Goal: Information Seeking & Learning: Check status

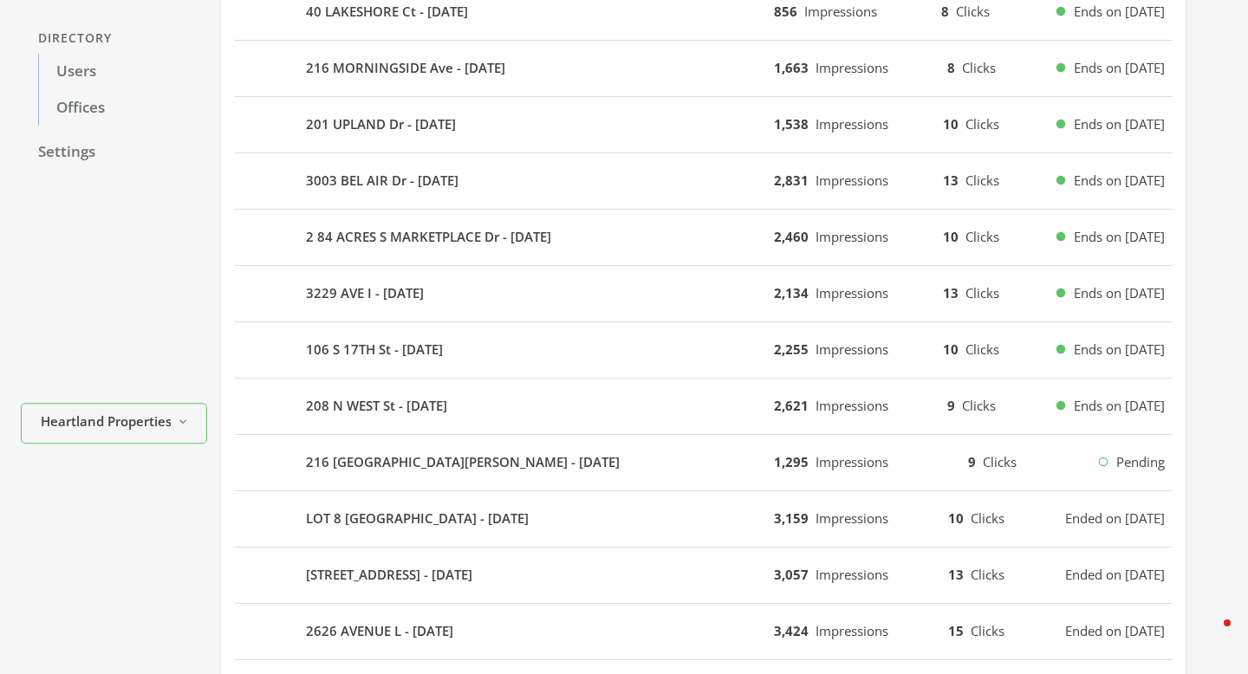
scroll to position [292, 0]
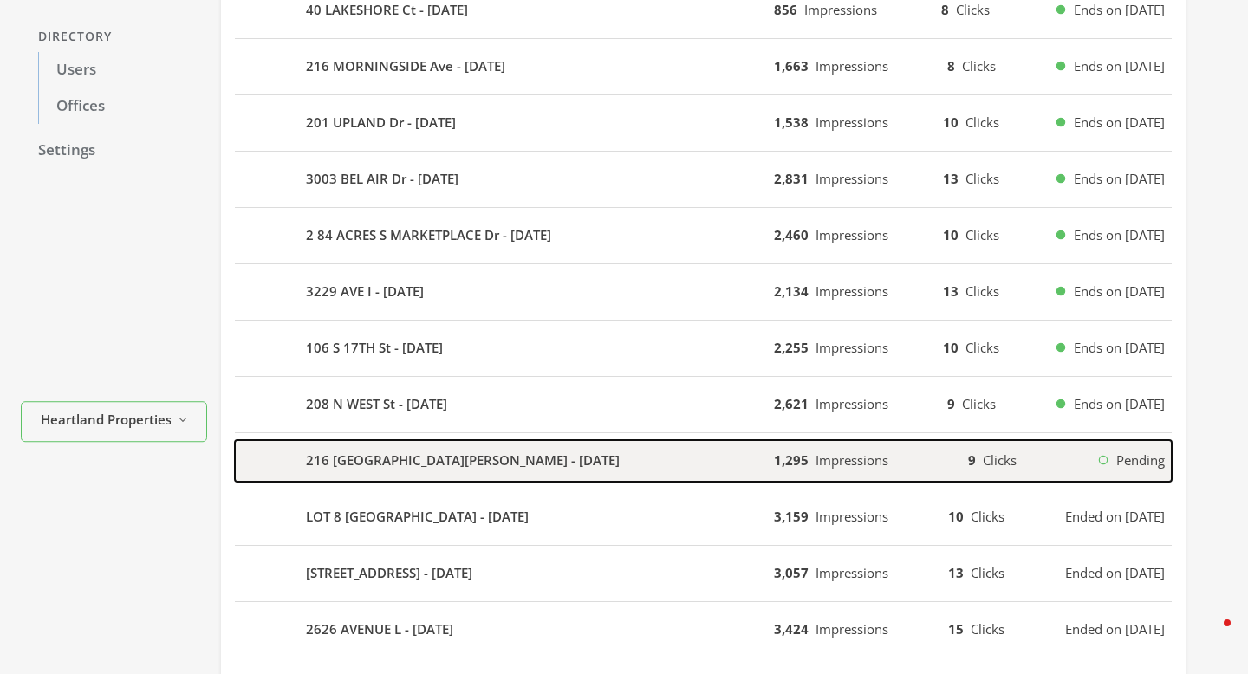
click at [554, 470] on div "216 [GEOGRAPHIC_DATA][PERSON_NAME] - [DATE]" at bounding box center [504, 461] width 539 height 42
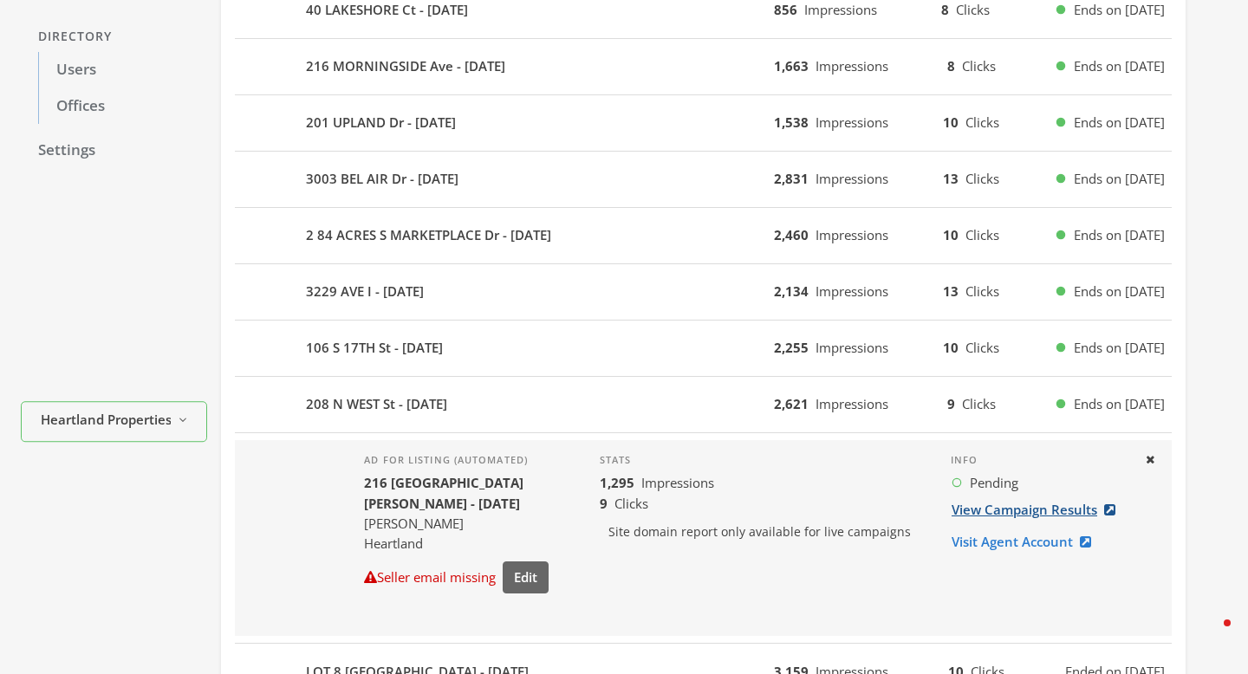
click at [981, 510] on link "View Campaign Results" at bounding box center [1039, 510] width 176 height 32
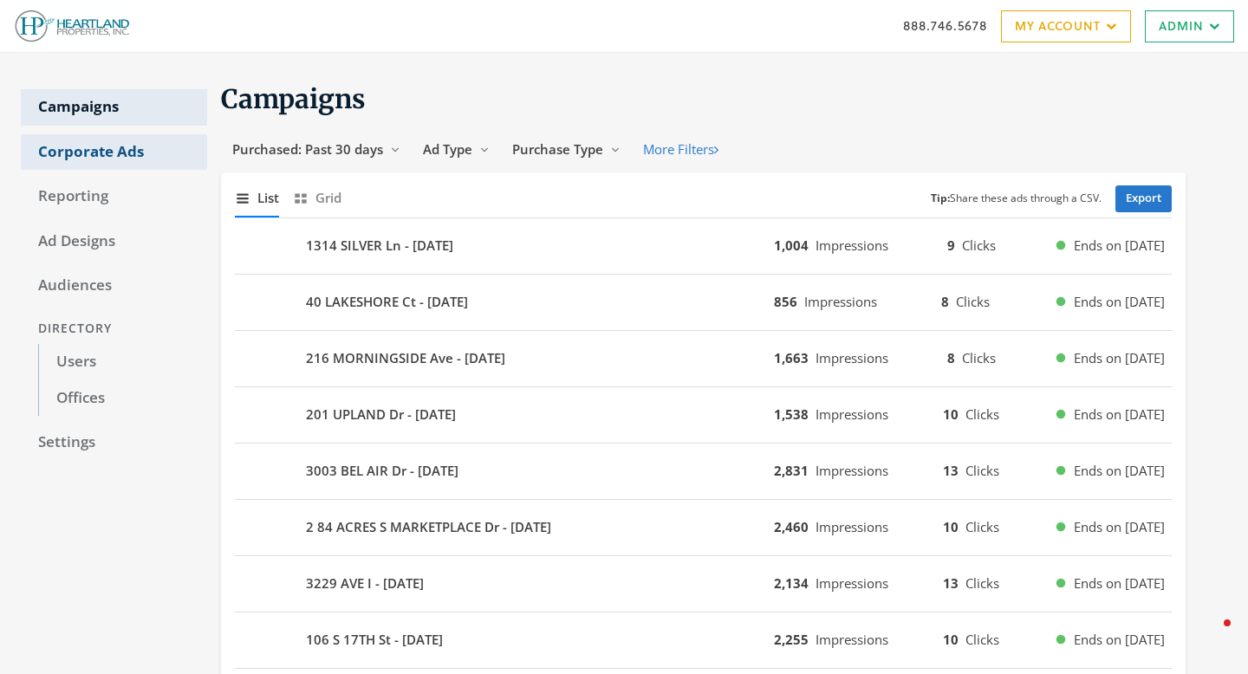
click at [141, 163] on link "Corporate Ads" at bounding box center [114, 152] width 186 height 36
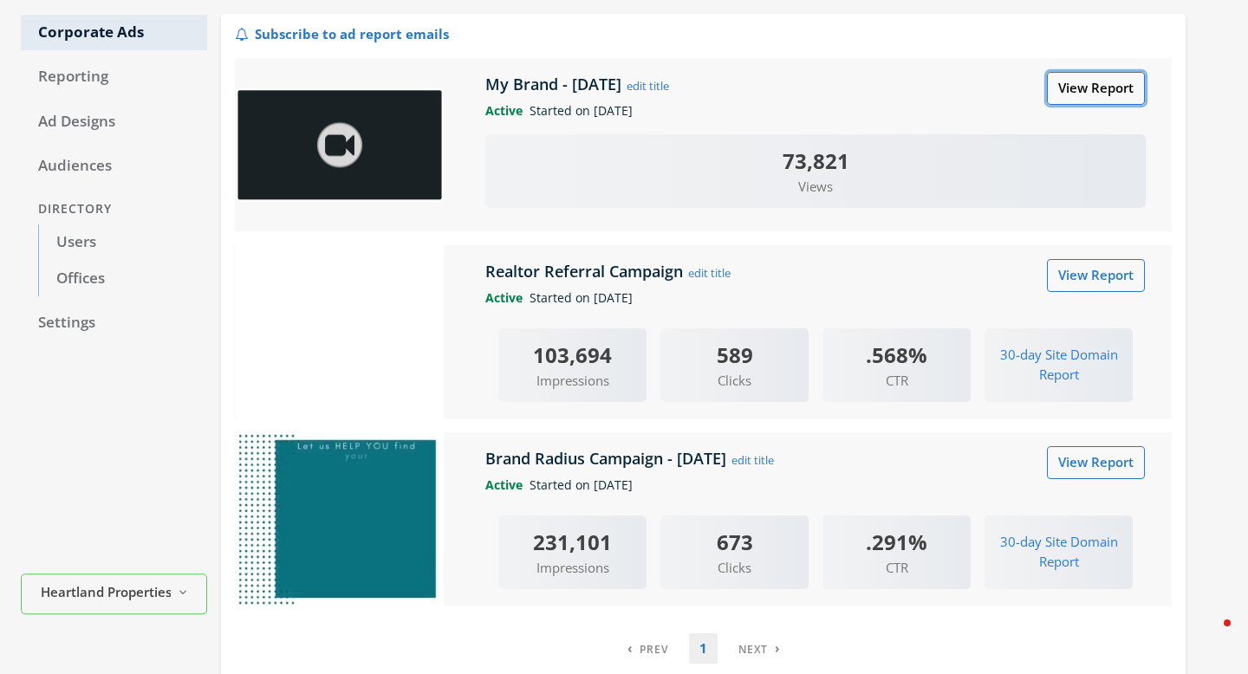
scroll to position [101, 0]
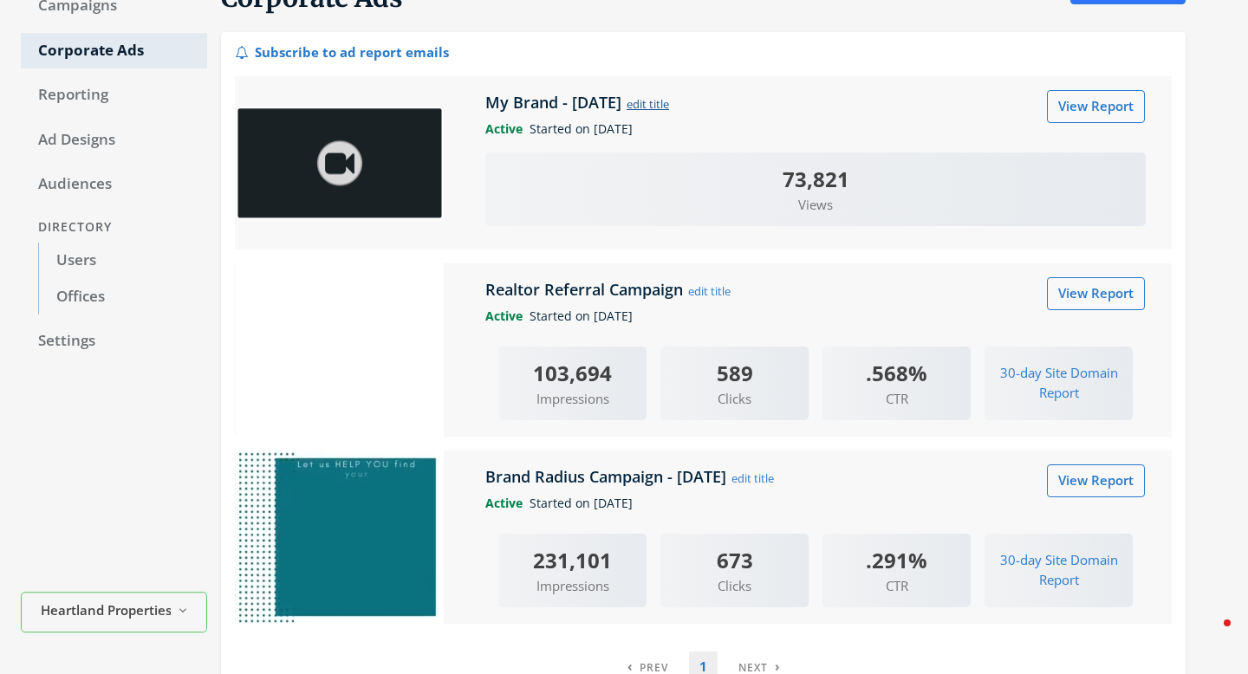
click at [670, 105] on button "edit title" at bounding box center [648, 103] width 44 height 19
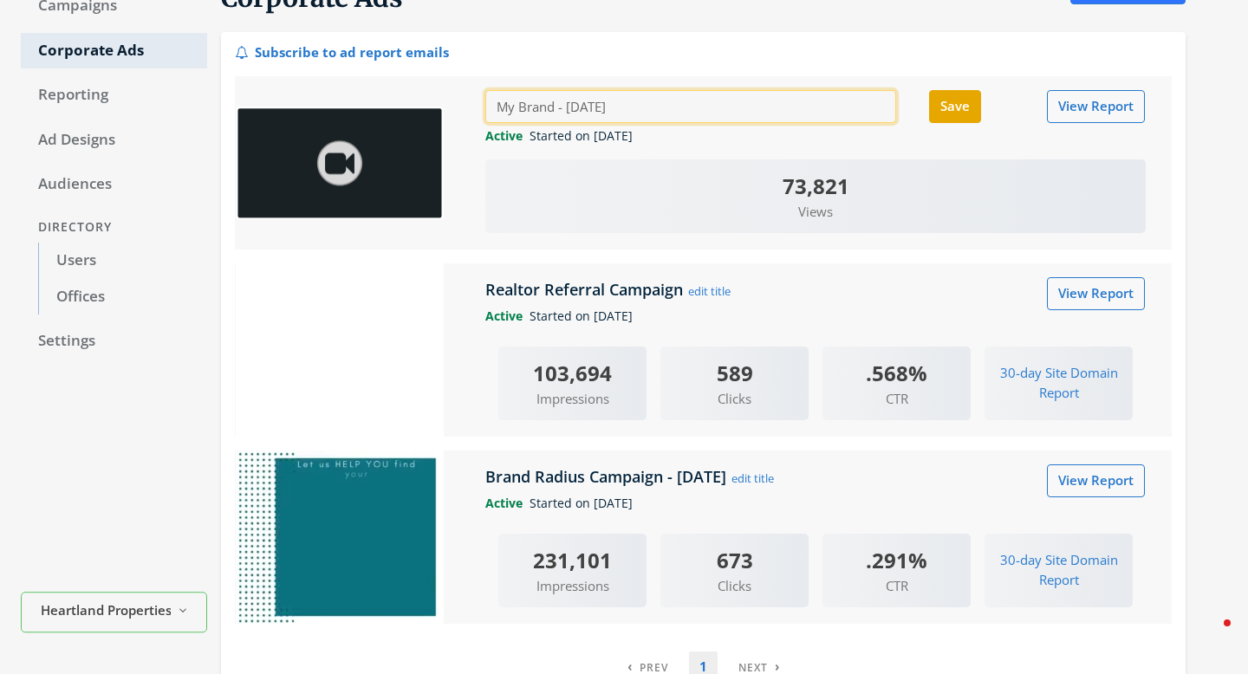
drag, startPoint x: 556, startPoint y: 110, endPoint x: 485, endPoint y: 111, distance: 70.2
click at [485, 111] on input "My Brand - 2022-10-31" at bounding box center [690, 106] width 411 height 32
type input "Streaming TV Commercial - 2022-10-31"
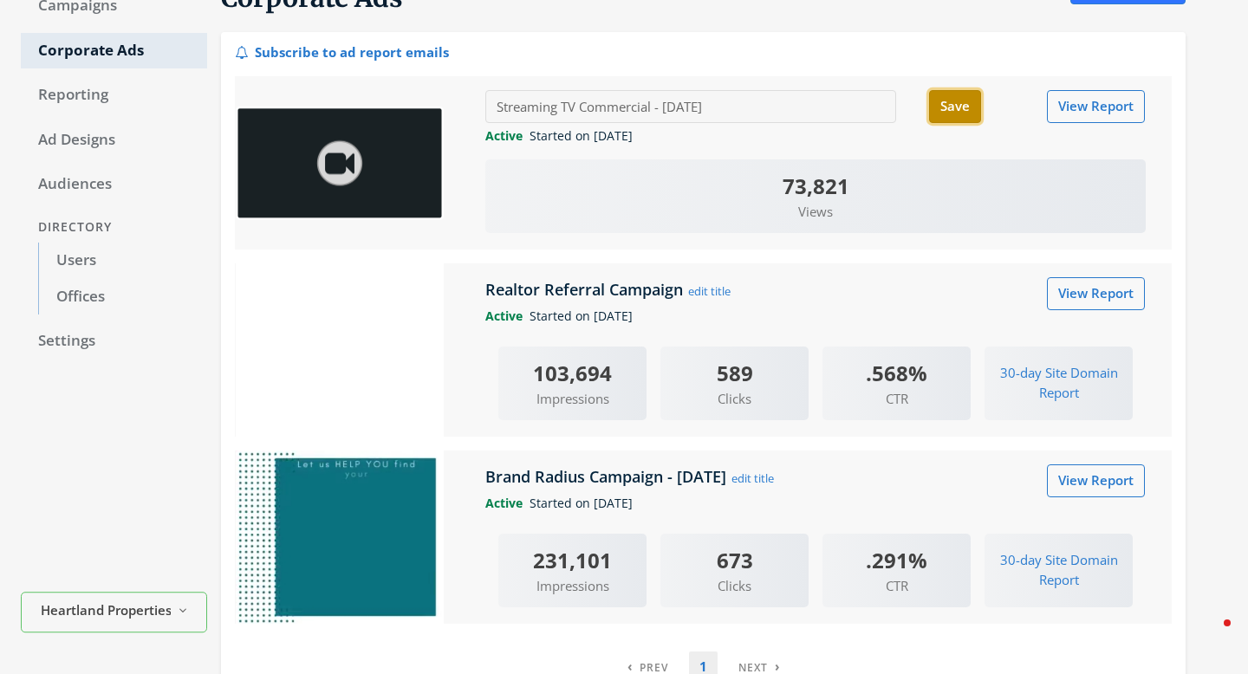
click at [939, 110] on button "Save" at bounding box center [955, 106] width 52 height 32
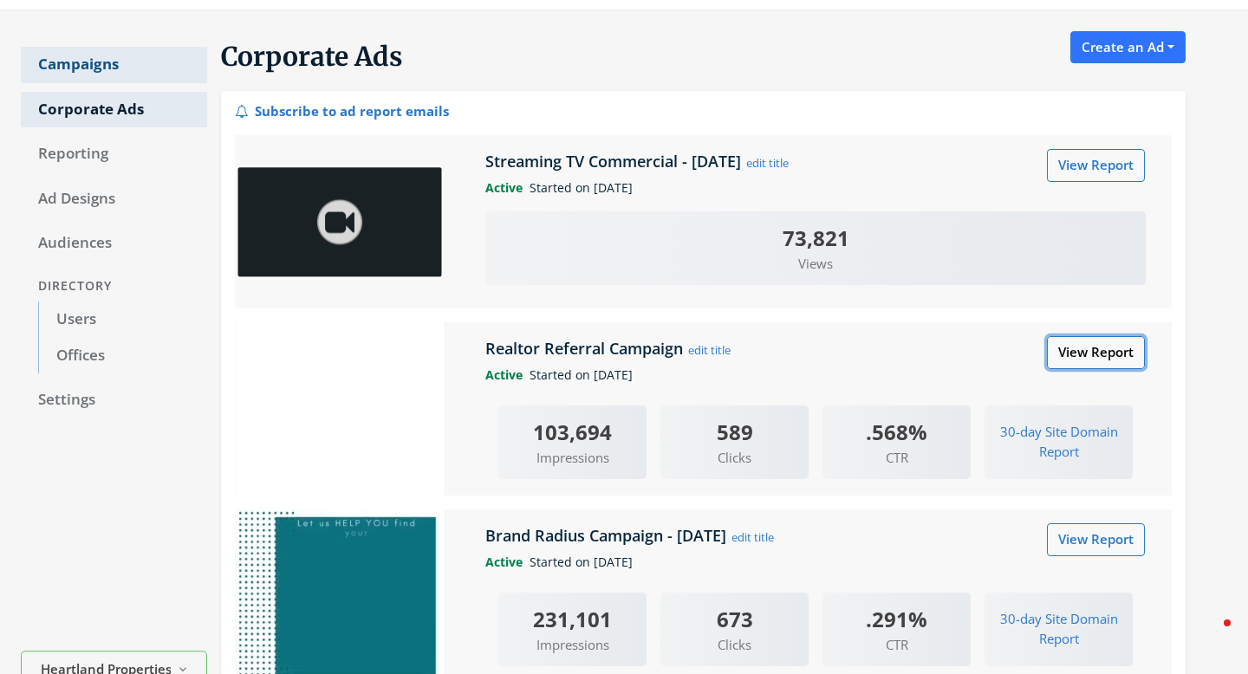
scroll to position [41, 0]
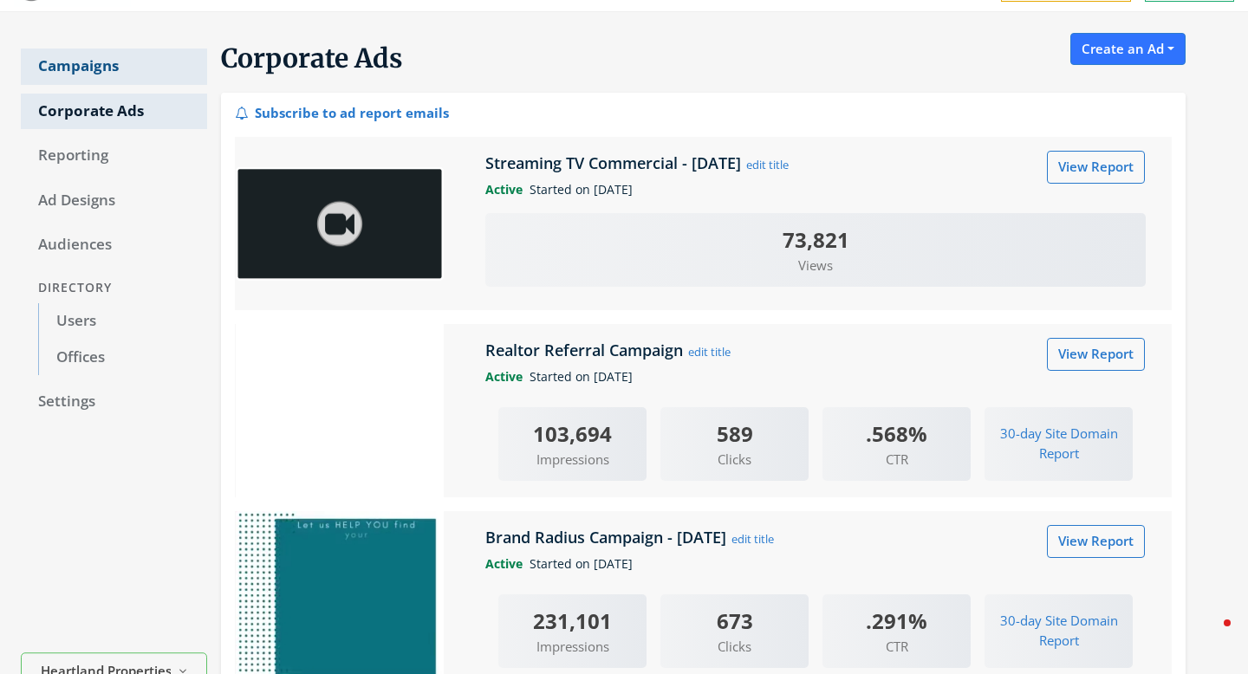
click at [88, 66] on link "Campaigns" at bounding box center [114, 67] width 186 height 36
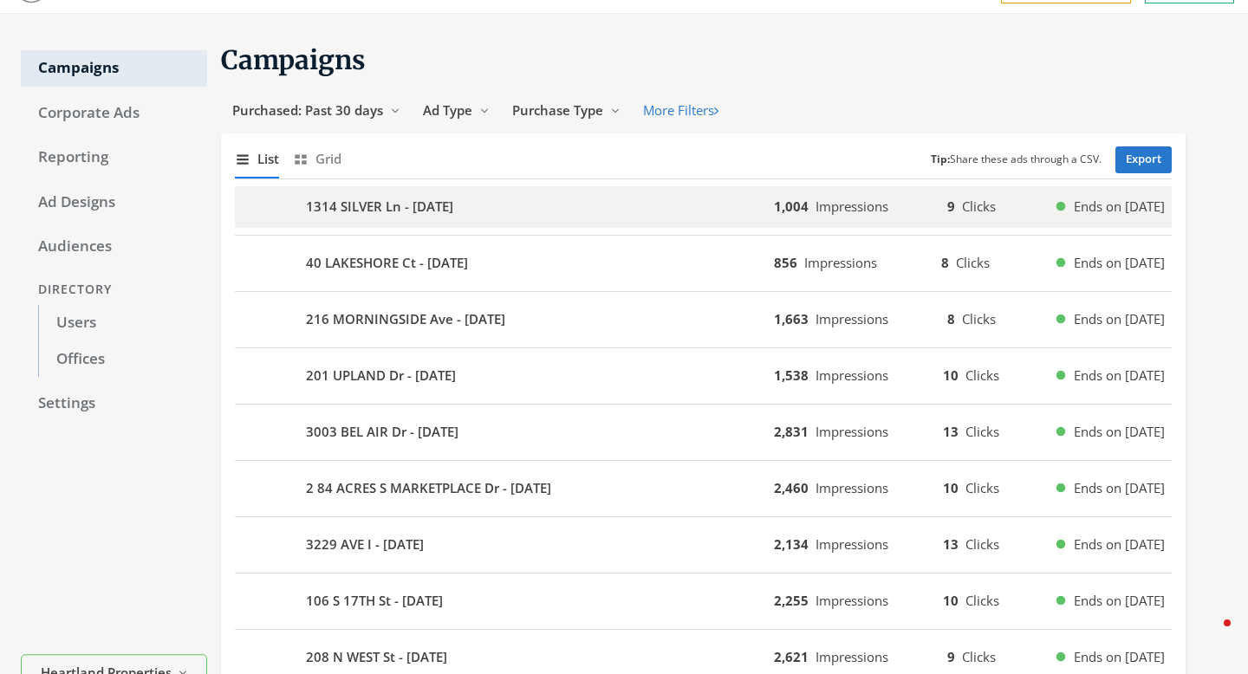
scroll to position [47, 0]
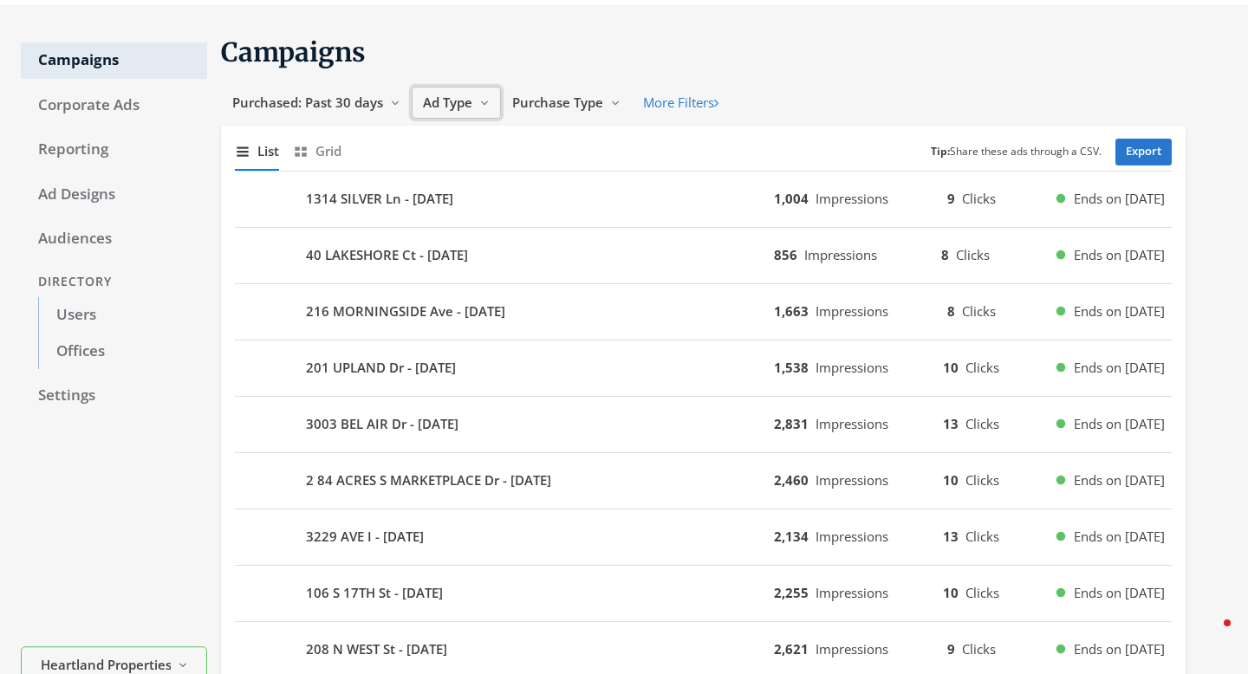
click at [484, 101] on icon "Reveal list of Ad Type" at bounding box center [484, 103] width 10 height 10
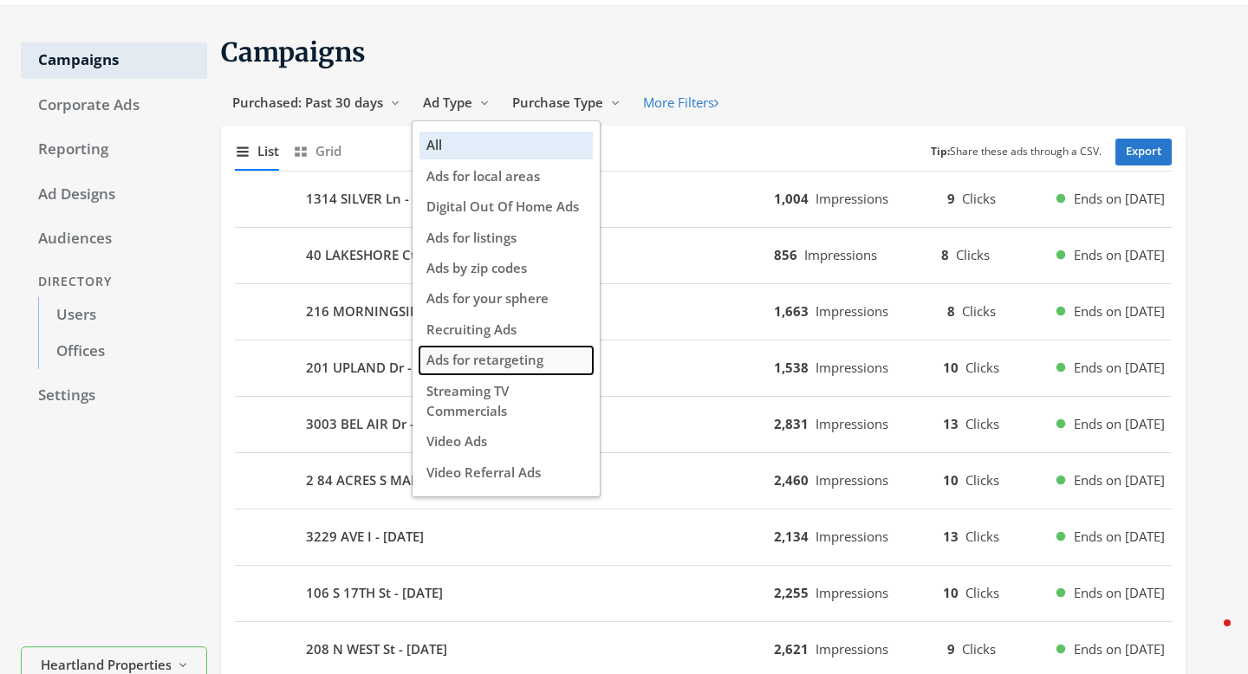
click at [454, 359] on span "Ads for retargeting" at bounding box center [484, 359] width 117 height 17
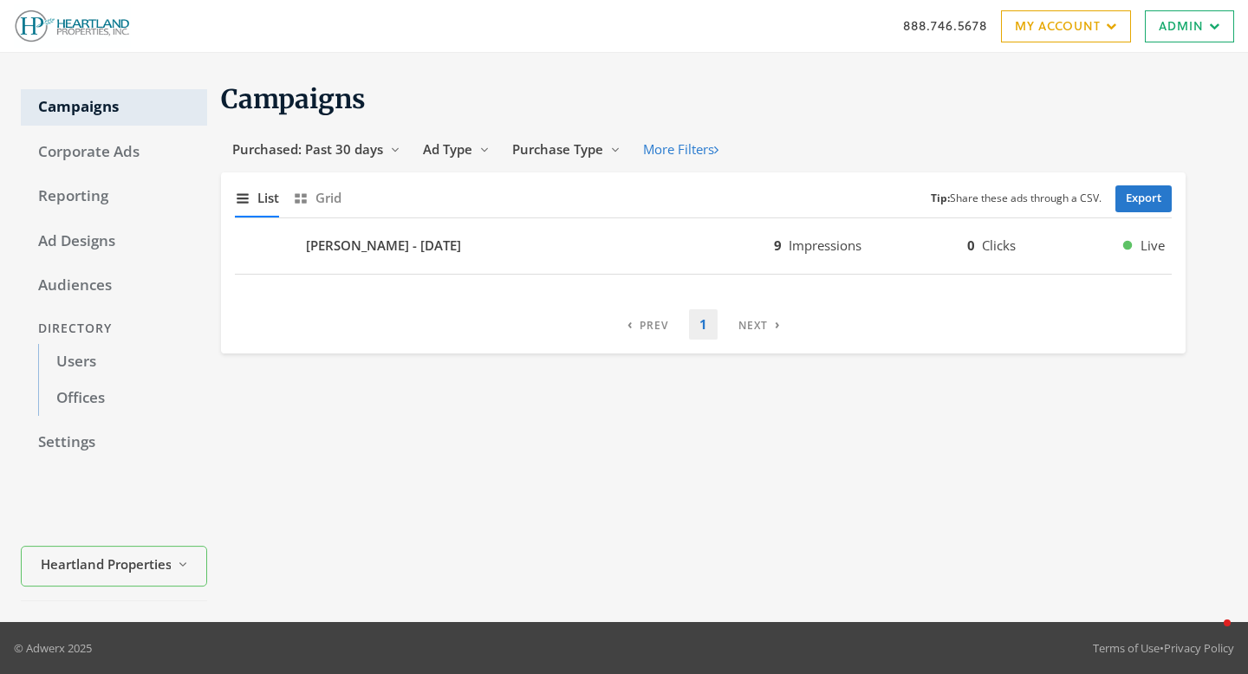
scroll to position [0, 0]
click at [350, 139] on button "Purchased: Past 30 days Reveal list of Purchased: Past 30 days" at bounding box center [316, 149] width 191 height 32
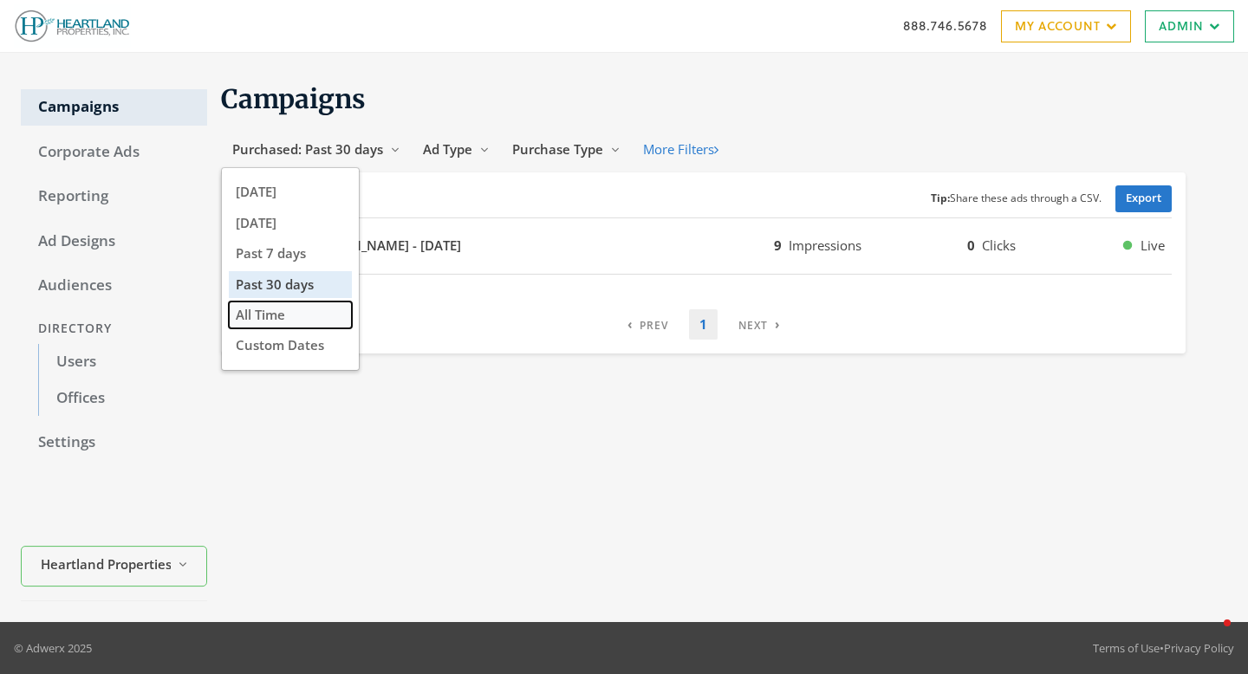
click at [297, 310] on button "All Time" at bounding box center [290, 315] width 123 height 27
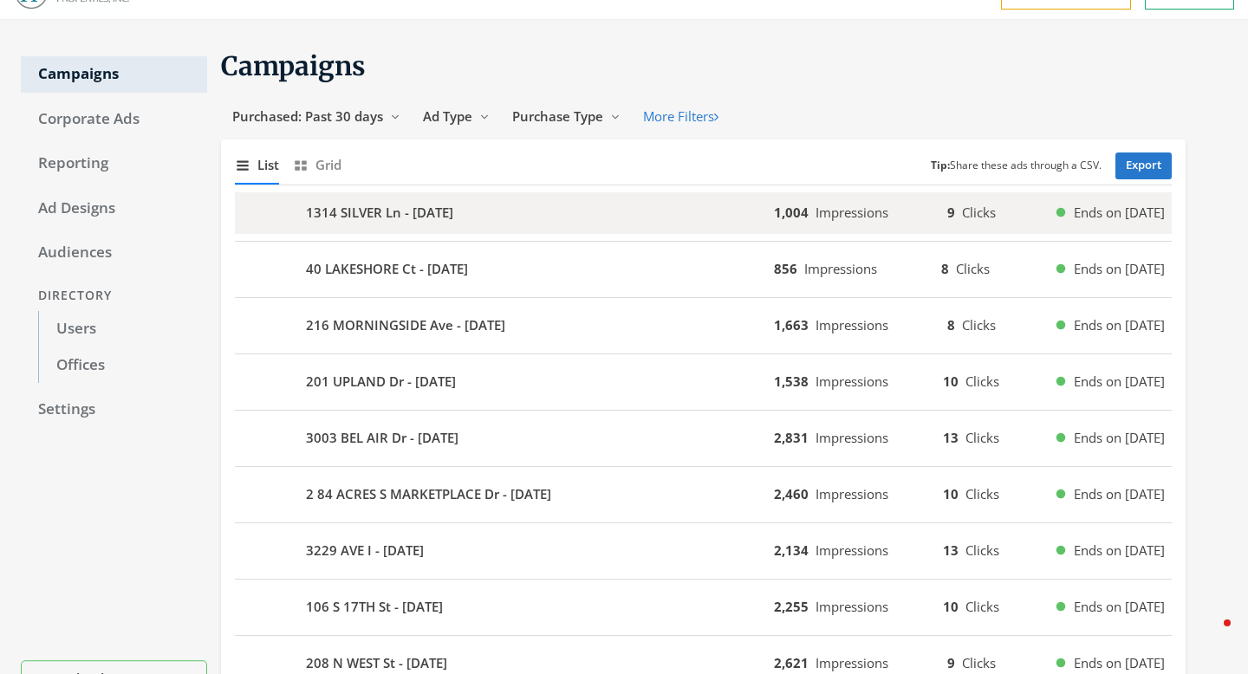
scroll to position [23, 0]
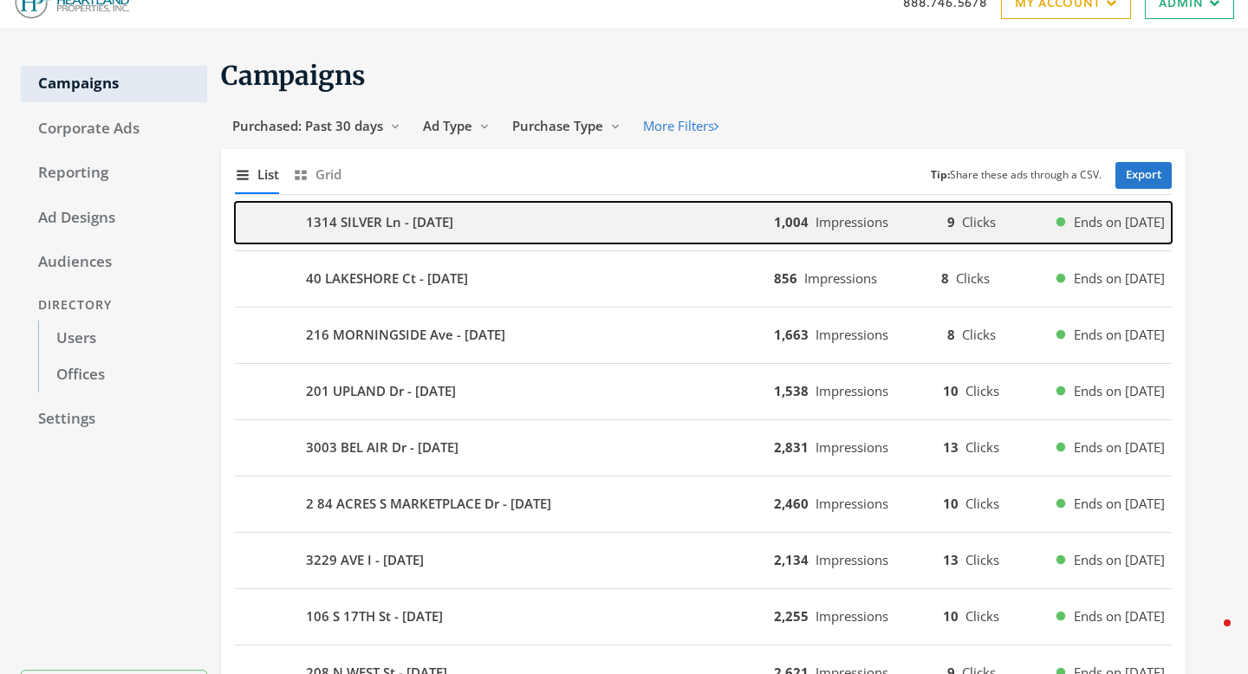
click at [453, 219] on b "1314 SILVER Ln - [DATE]" at bounding box center [379, 222] width 147 height 20
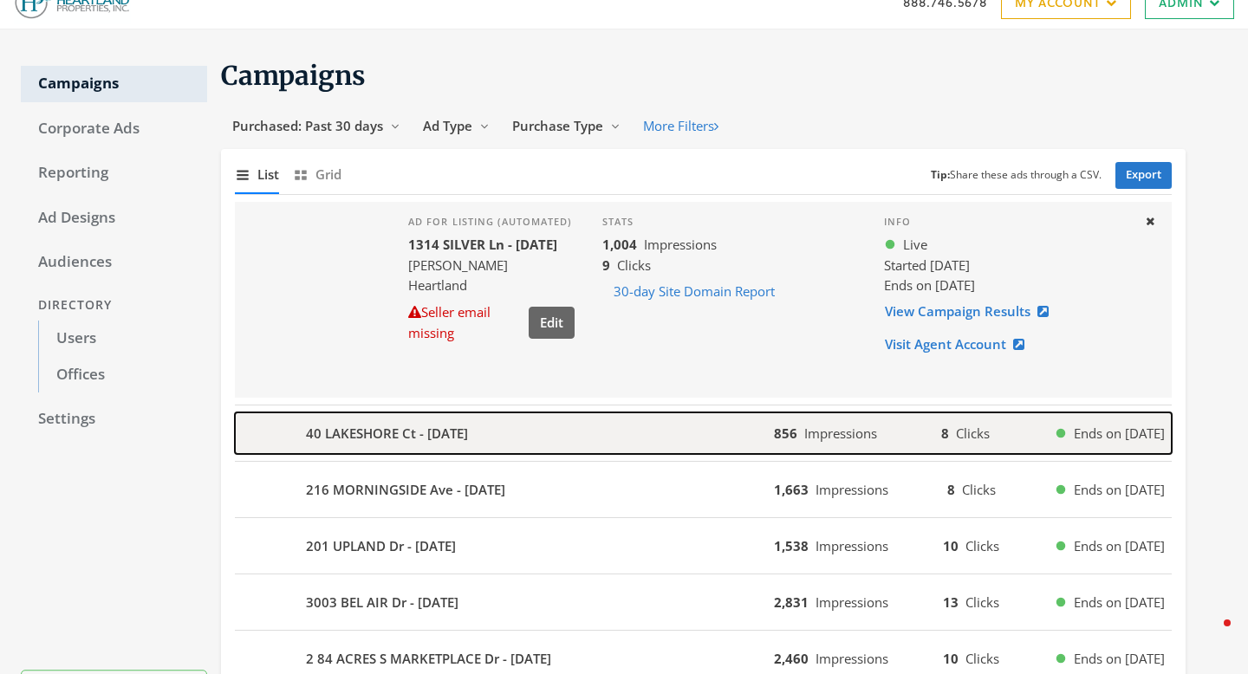
click at [403, 440] on b "40 LAKESHORE Ct - [DATE]" at bounding box center [387, 434] width 162 height 20
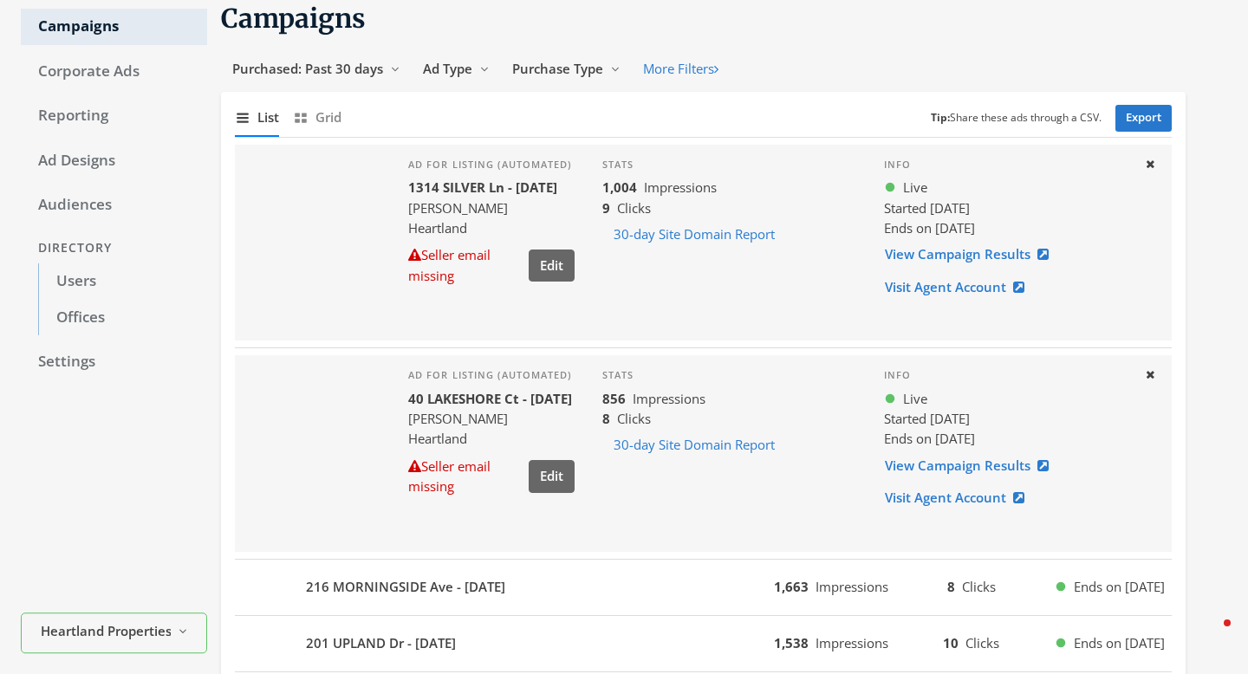
scroll to position [77, 0]
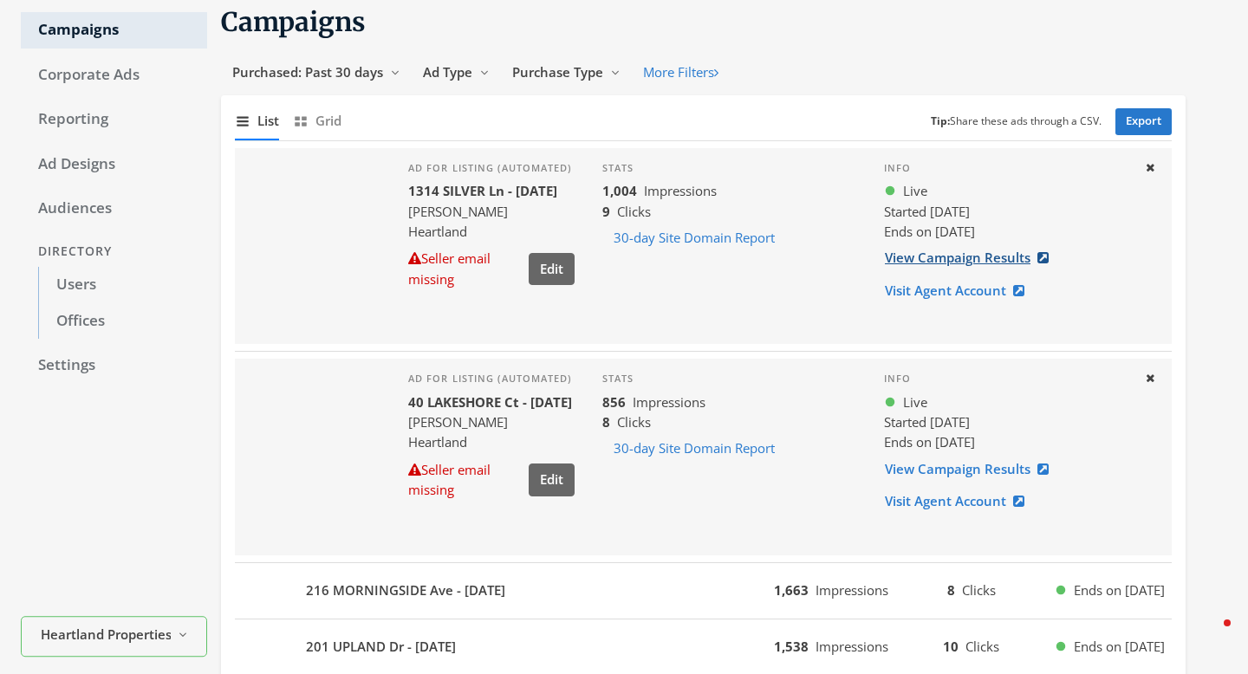
click at [933, 254] on link "View Campaign Results" at bounding box center [972, 258] width 176 height 32
click at [553, 285] on button "Edit" at bounding box center [552, 269] width 46 height 32
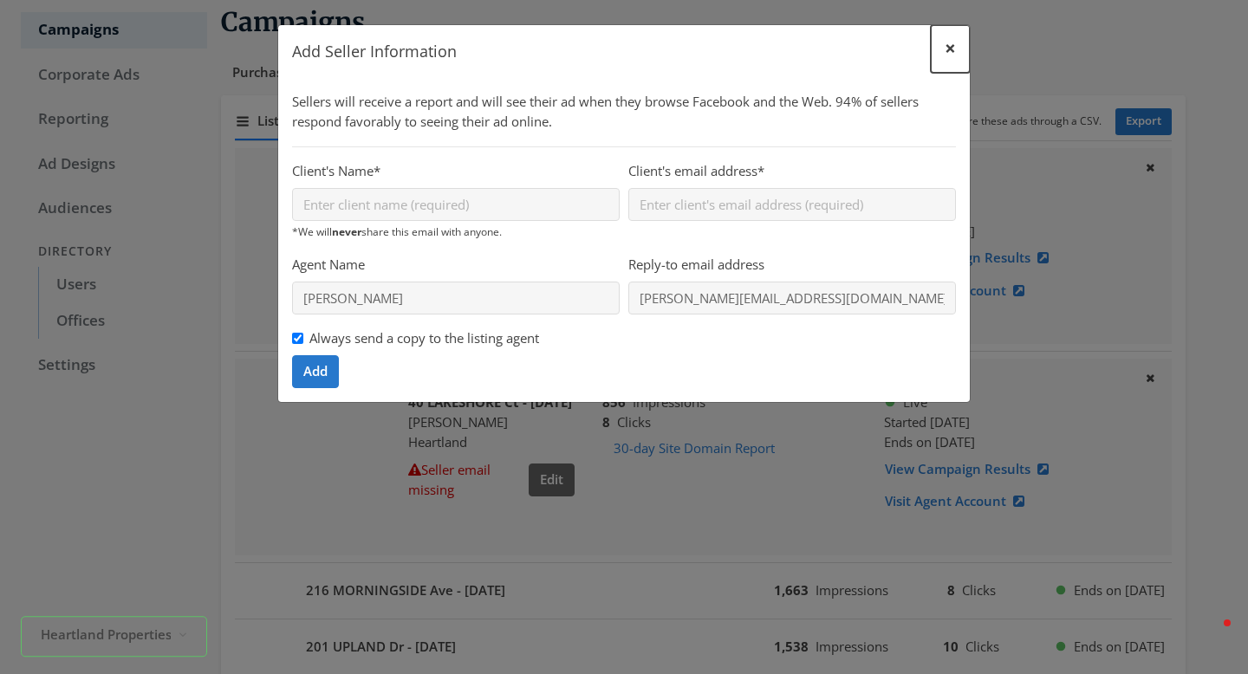
click at [951, 49] on span "×" at bounding box center [950, 48] width 11 height 27
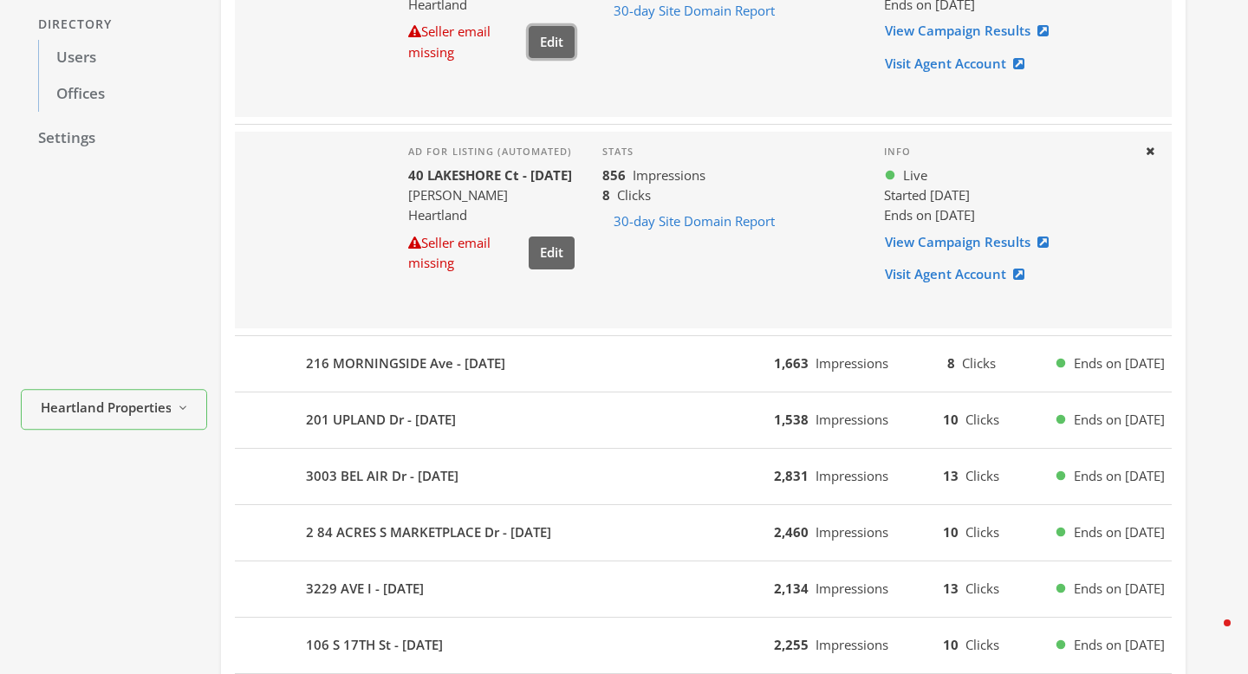
scroll to position [315, 0]
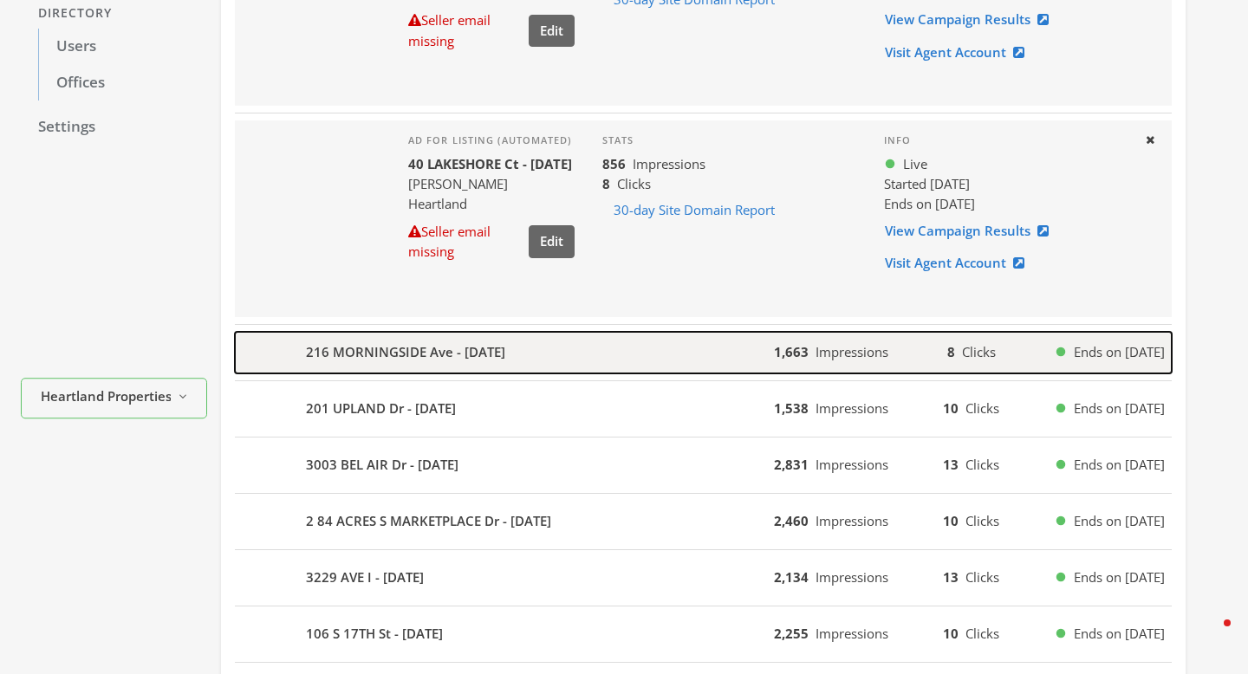
click at [587, 367] on div "216 MORNINGSIDE Ave - [DATE]" at bounding box center [504, 353] width 539 height 42
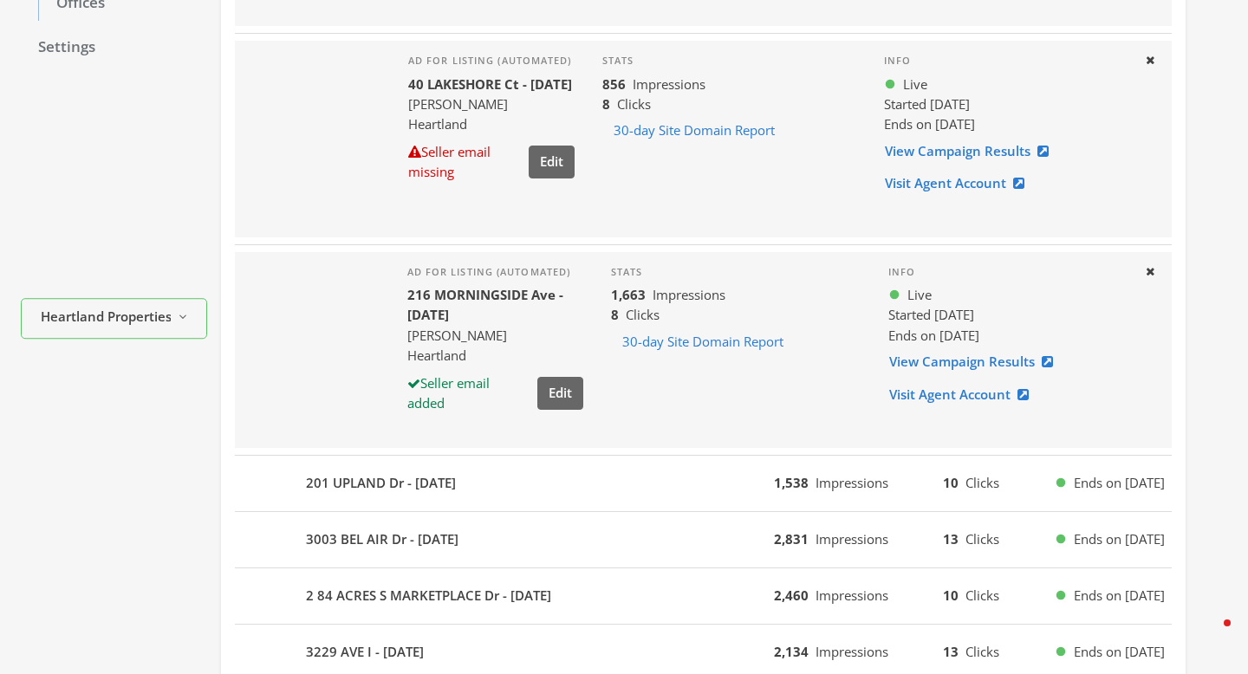
scroll to position [402, 0]
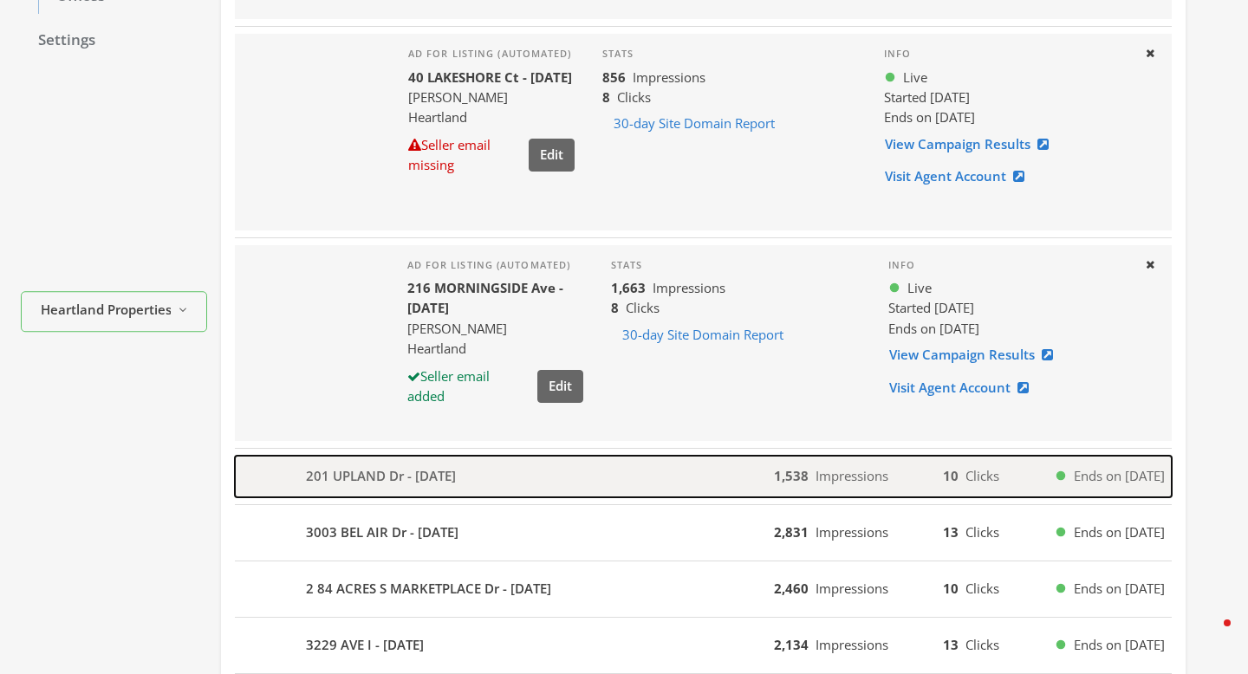
click at [666, 473] on div "201 UPLAND Dr - [DATE]" at bounding box center [504, 477] width 539 height 42
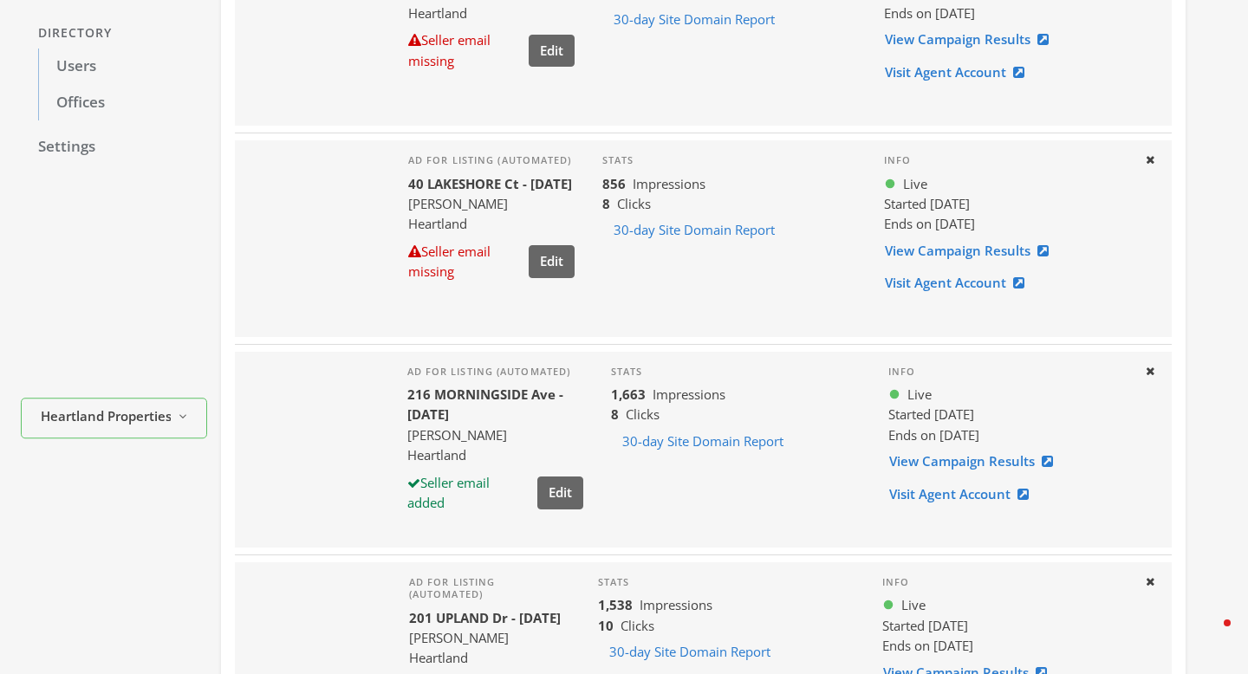
scroll to position [0, 0]
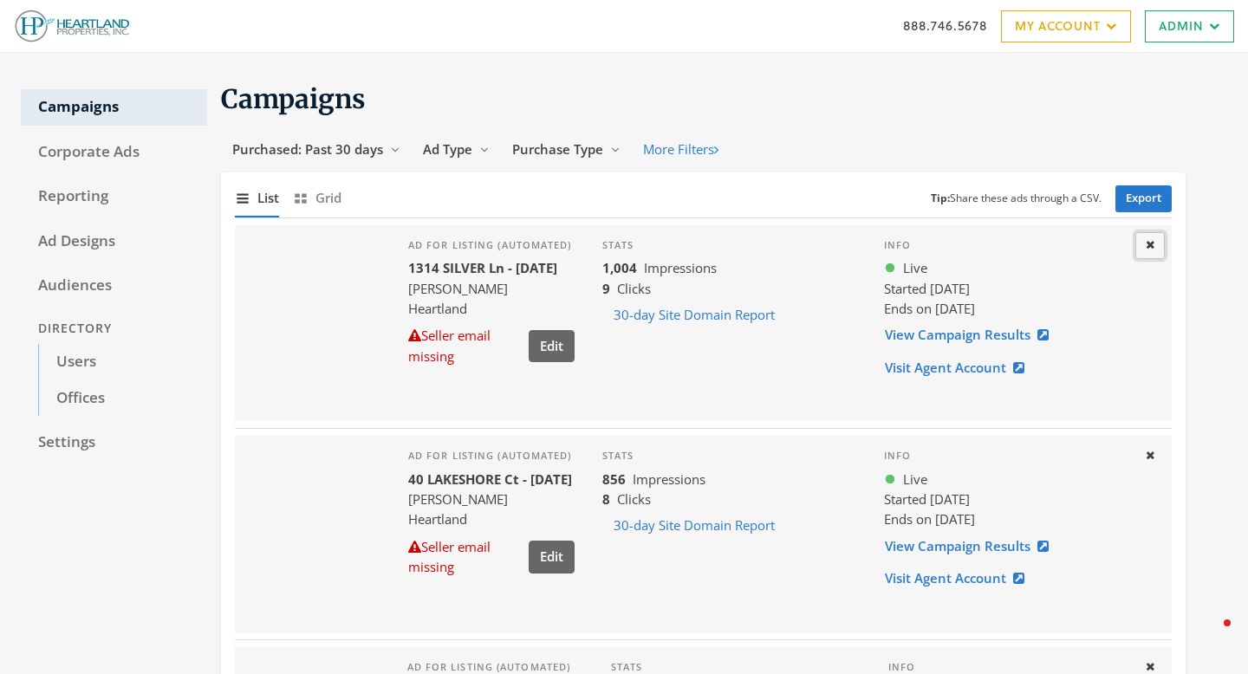
click at [1148, 246] on icon at bounding box center [1150, 244] width 9 height 11
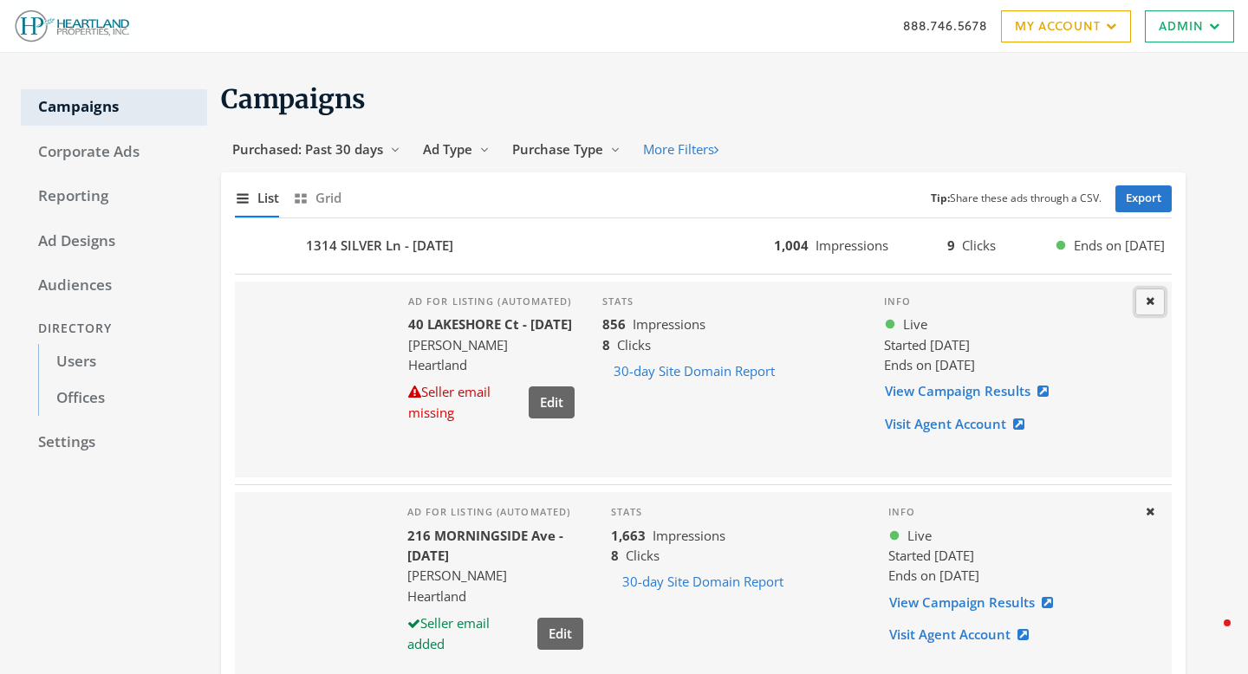
click at [1152, 302] on icon at bounding box center [1150, 301] width 9 height 11
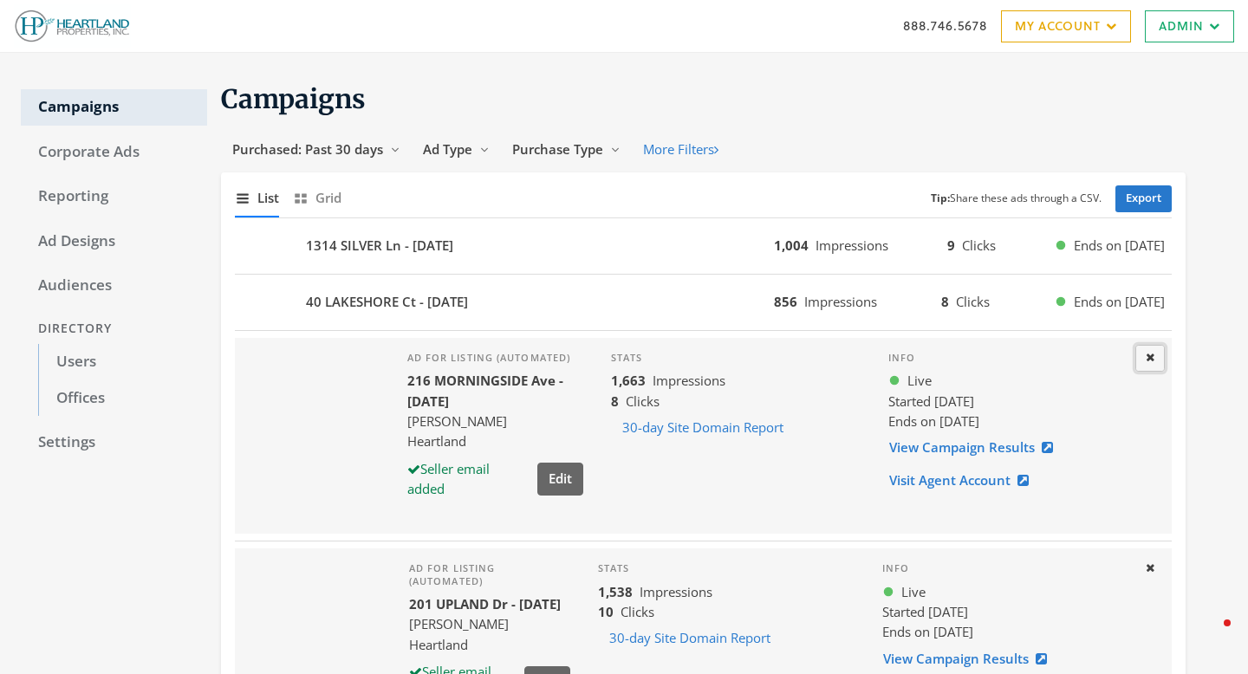
click at [1146, 361] on icon at bounding box center [1150, 357] width 9 height 11
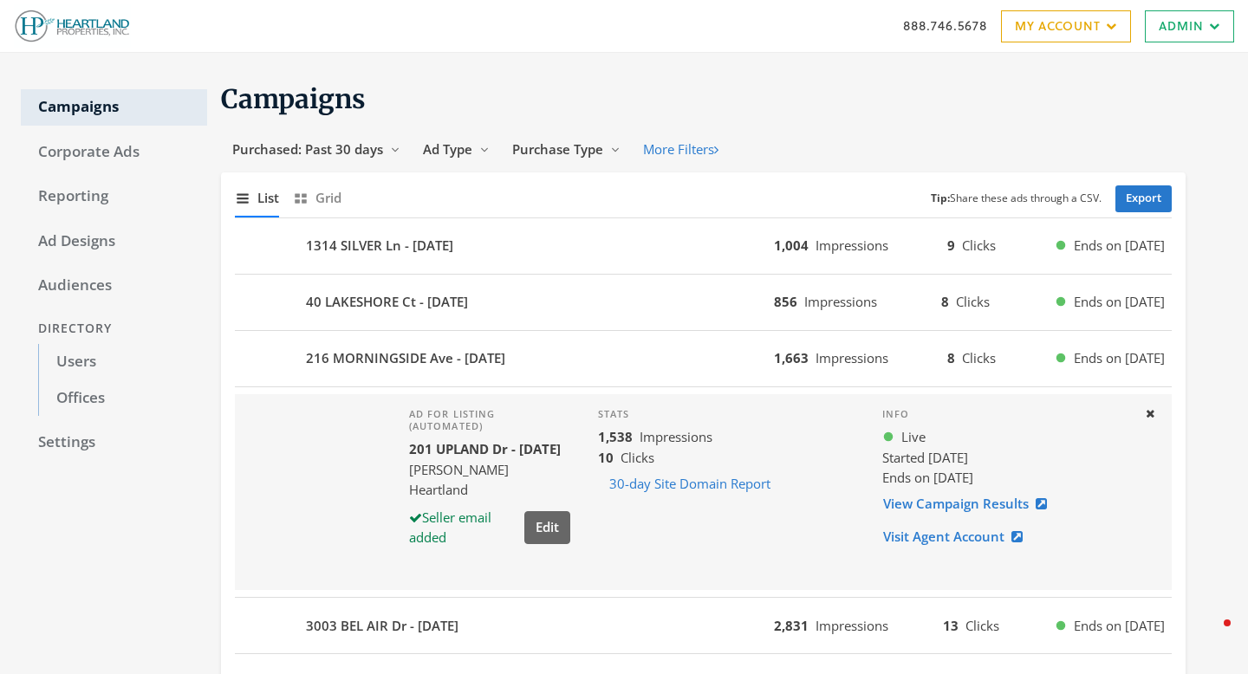
click at [1150, 395] on div "Ad for listing (automated) 201 UPLAND Dr - 2025-08-14 Jason James Heartland Sel…" at bounding box center [703, 492] width 937 height 196
click at [1150, 413] on icon at bounding box center [1150, 413] width 9 height 11
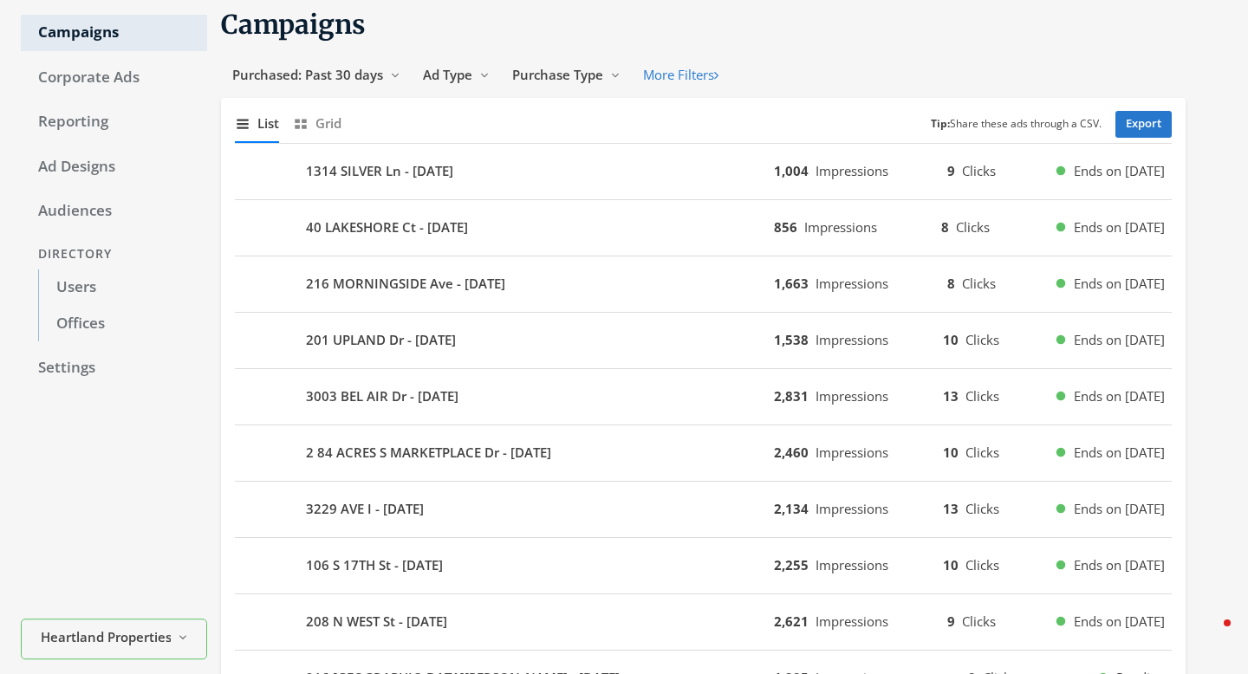
scroll to position [30, 0]
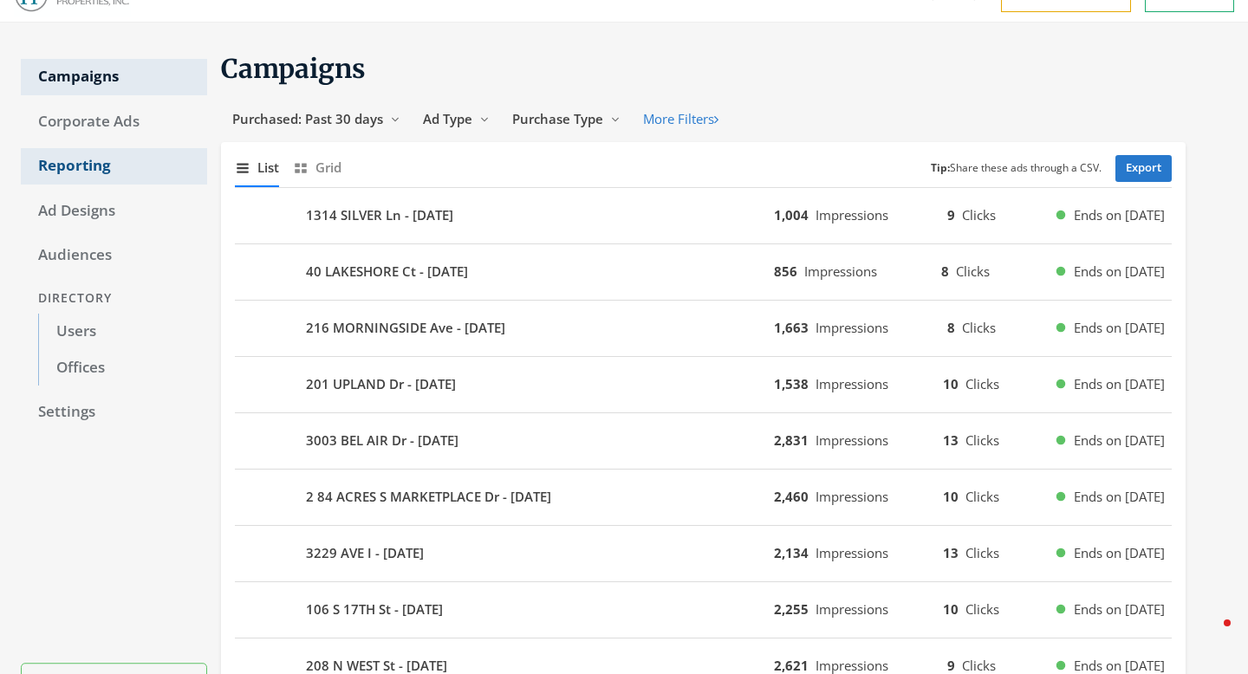
click at [88, 166] on link "Reporting" at bounding box center [114, 166] width 186 height 36
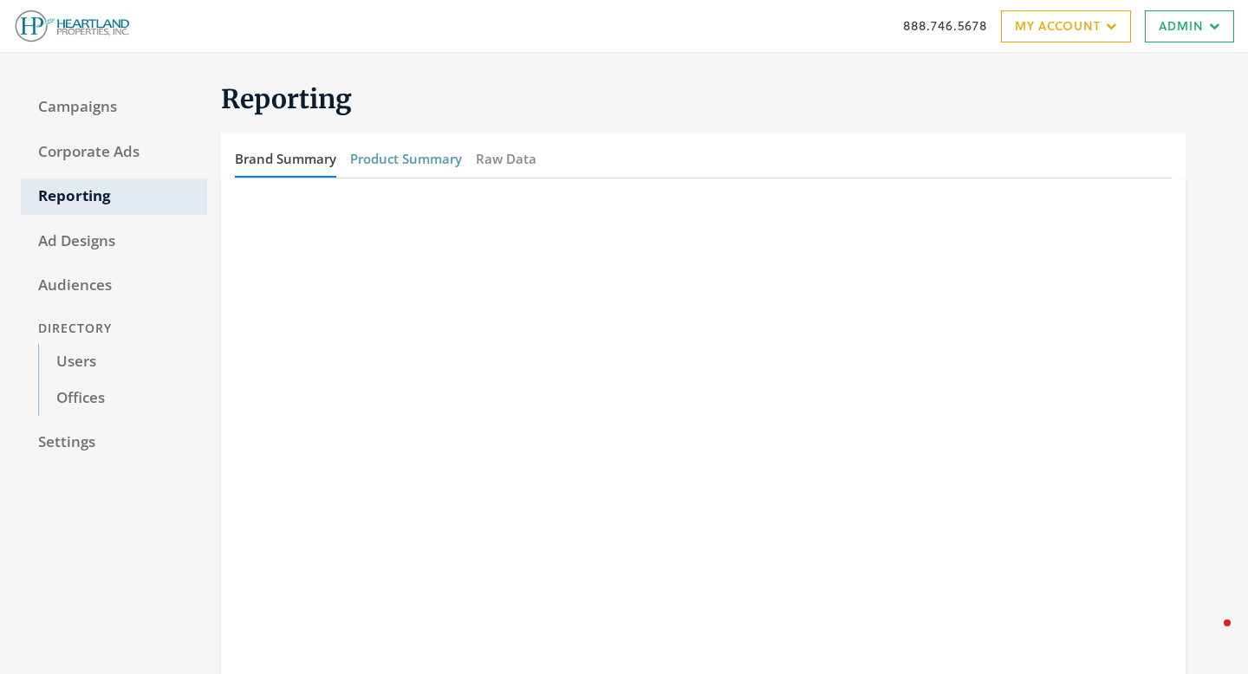
click at [392, 160] on button "Product Summary" at bounding box center [406, 158] width 112 height 37
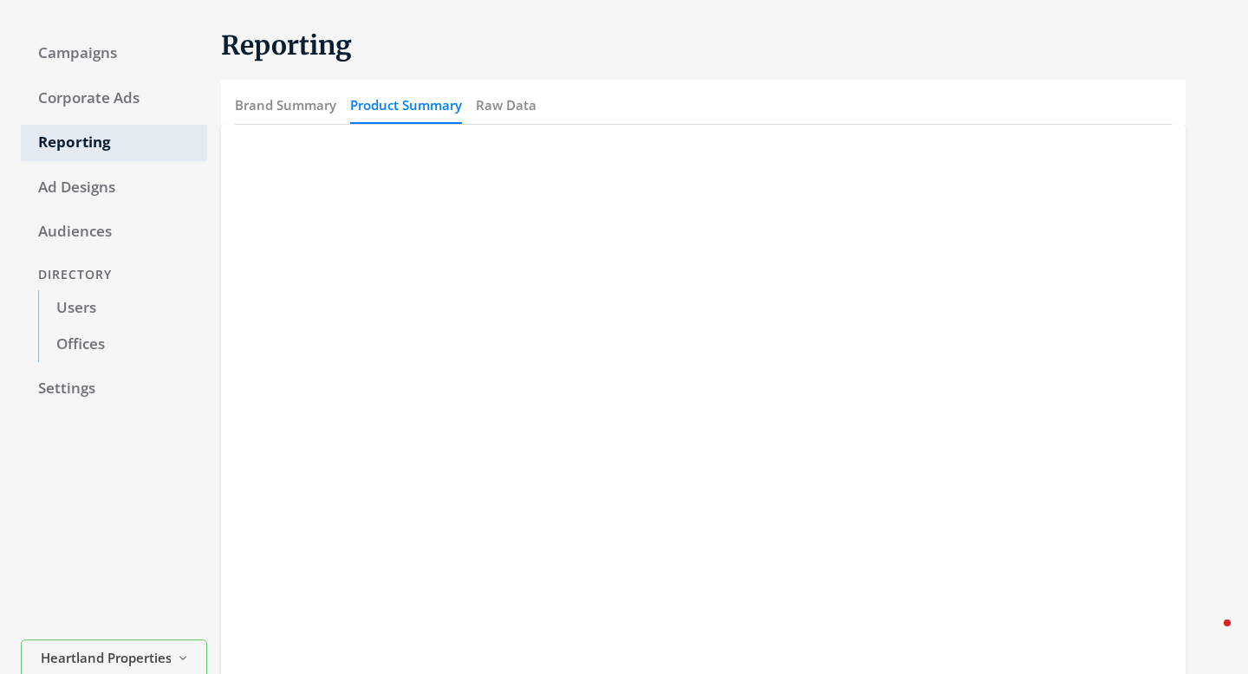
scroll to position [53, 0]
click at [80, 66] on link "Campaigns" at bounding box center [114, 54] width 186 height 36
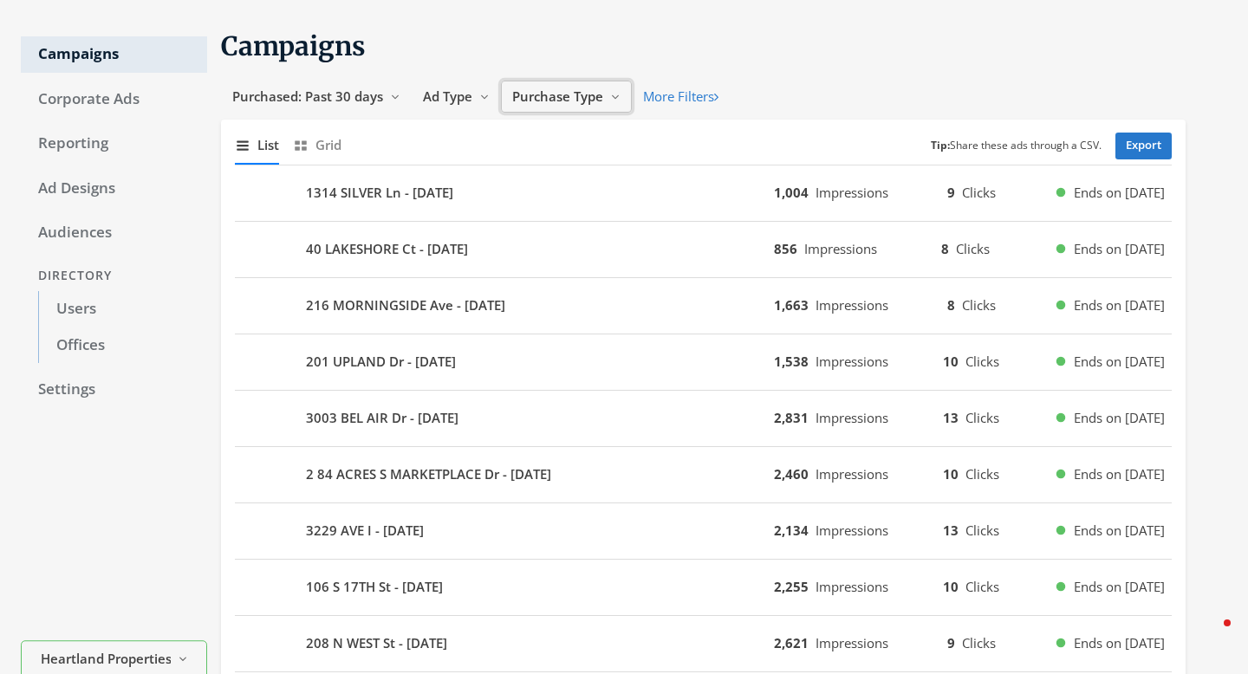
click at [502, 91] on button "Purchase Type Reveal list of Purchase Type" at bounding box center [566, 97] width 131 height 32
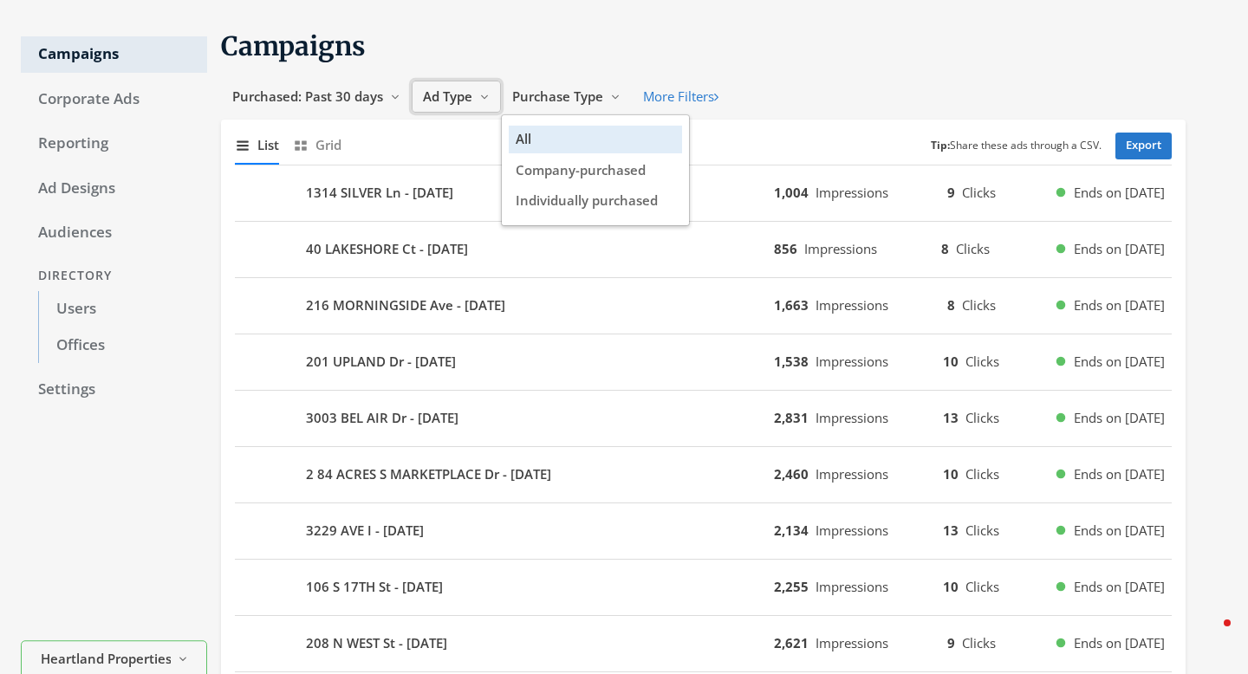
click at [480, 94] on icon "Reveal list of Ad Type" at bounding box center [484, 97] width 10 height 10
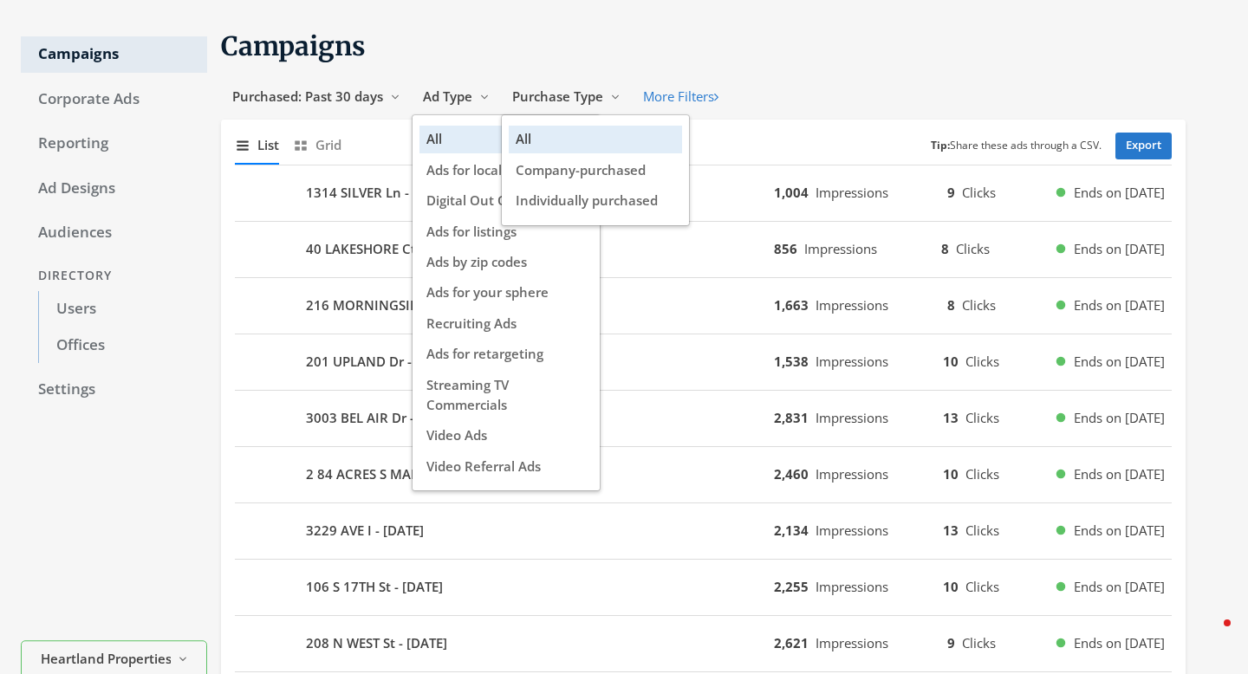
click at [356, 140] on div "Show list of campaigns List Show grid of campaigns Grid Tip: Share these ads th…" at bounding box center [703, 146] width 937 height 38
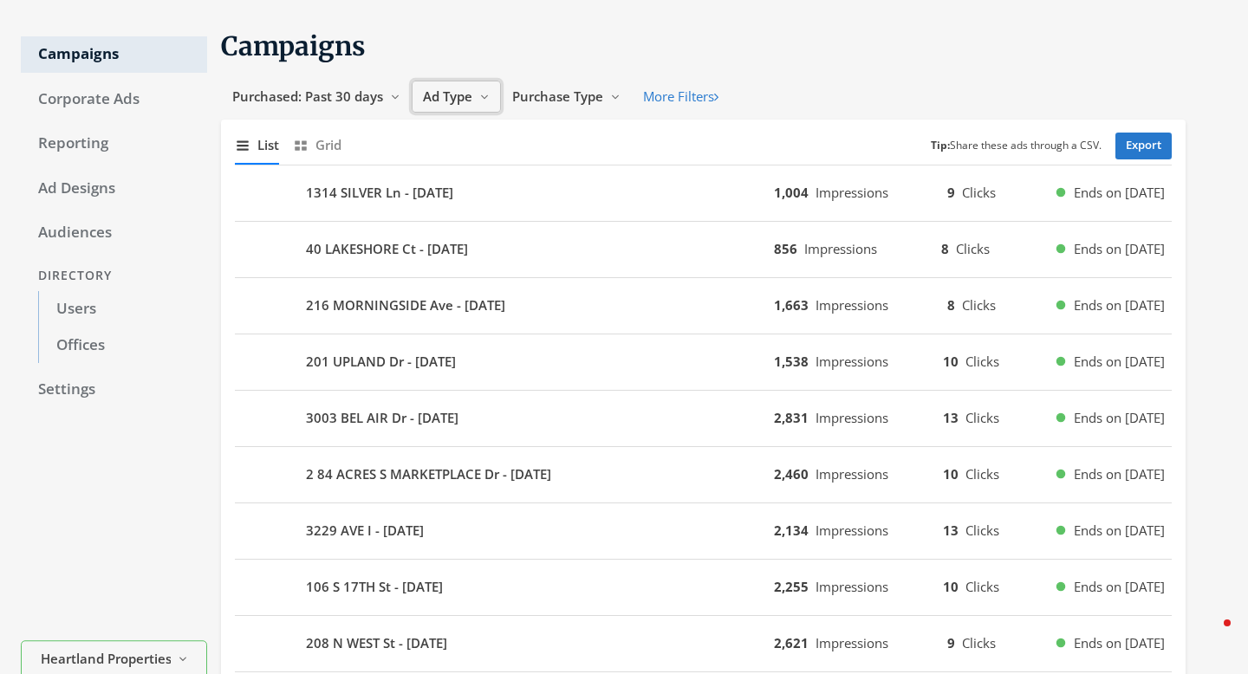
click at [447, 106] on button "Ad Type Reveal list of Ad Type" at bounding box center [456, 97] width 89 height 32
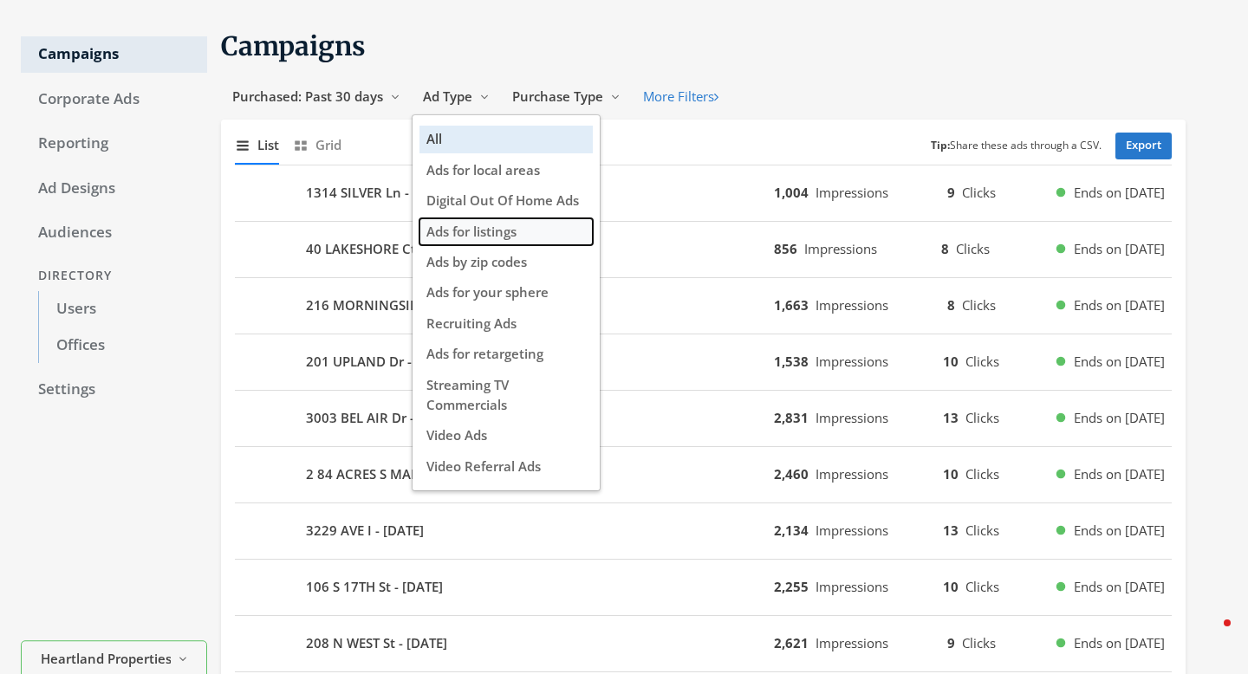
click at [439, 231] on span "Ads for listings" at bounding box center [471, 231] width 90 height 17
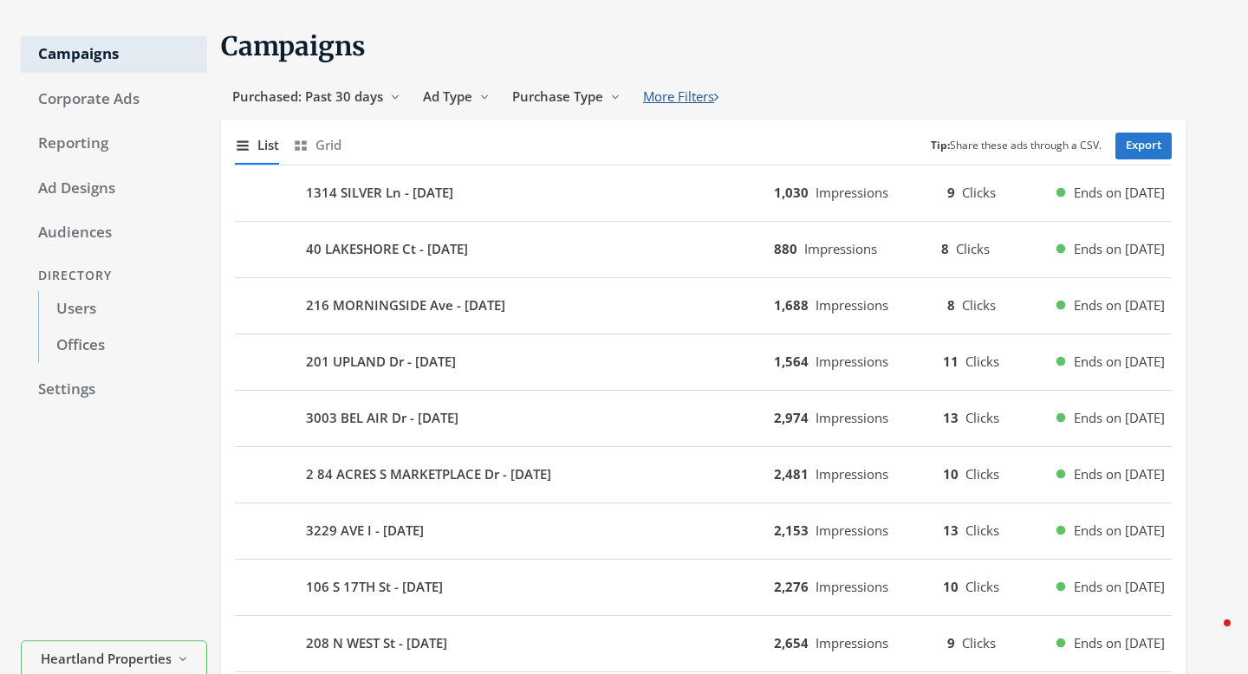
click at [671, 101] on button "More Filters" at bounding box center [681, 97] width 98 height 32
click at [887, 100] on span "Seller Info" at bounding box center [877, 96] width 63 height 17
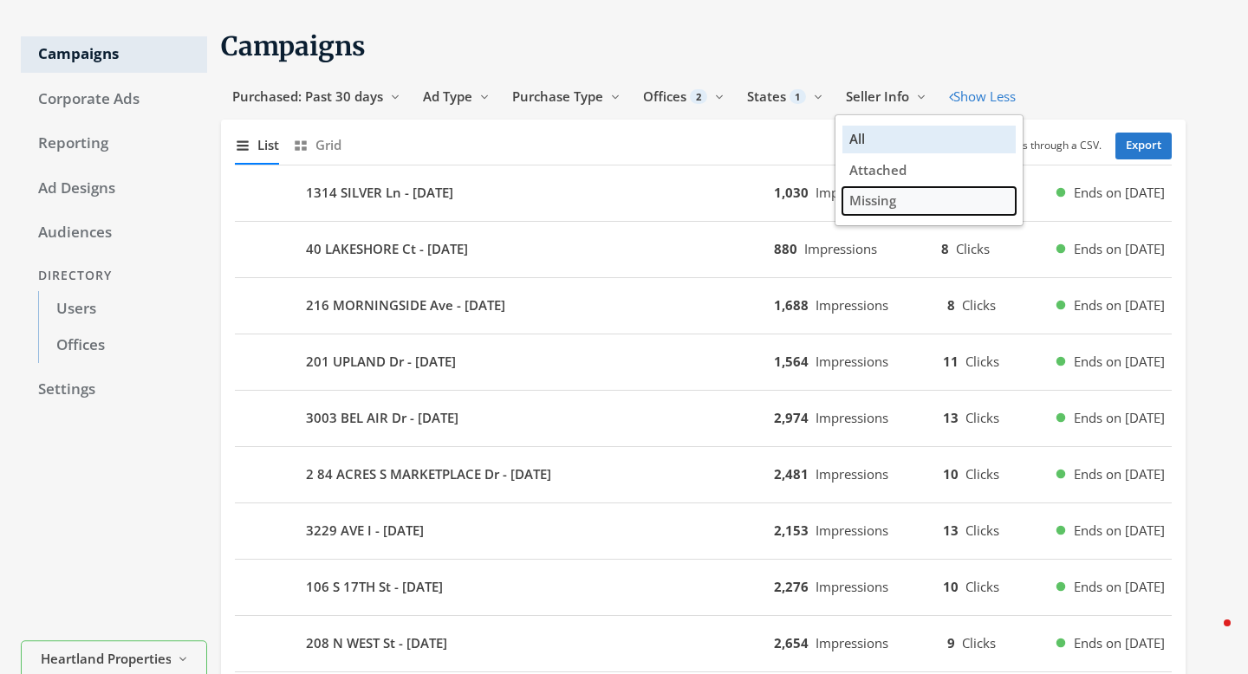
click at [877, 197] on span "Missing" at bounding box center [872, 200] width 47 height 17
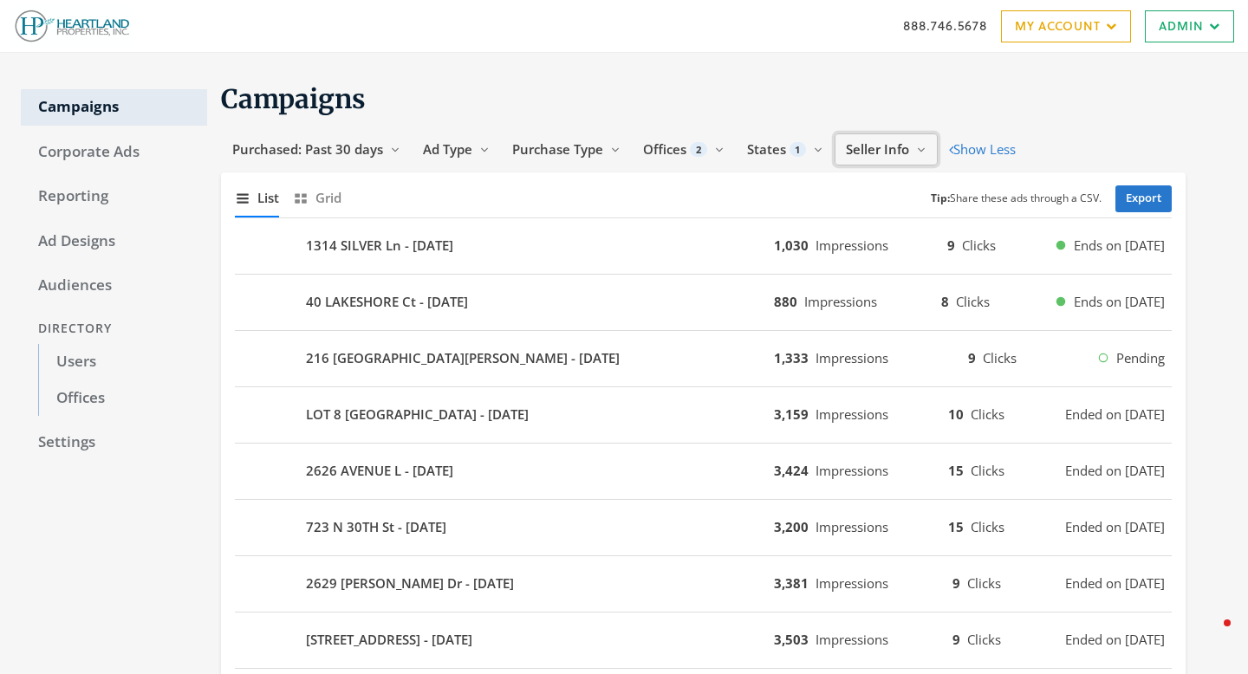
click at [869, 151] on span "Seller Info" at bounding box center [877, 148] width 63 height 17
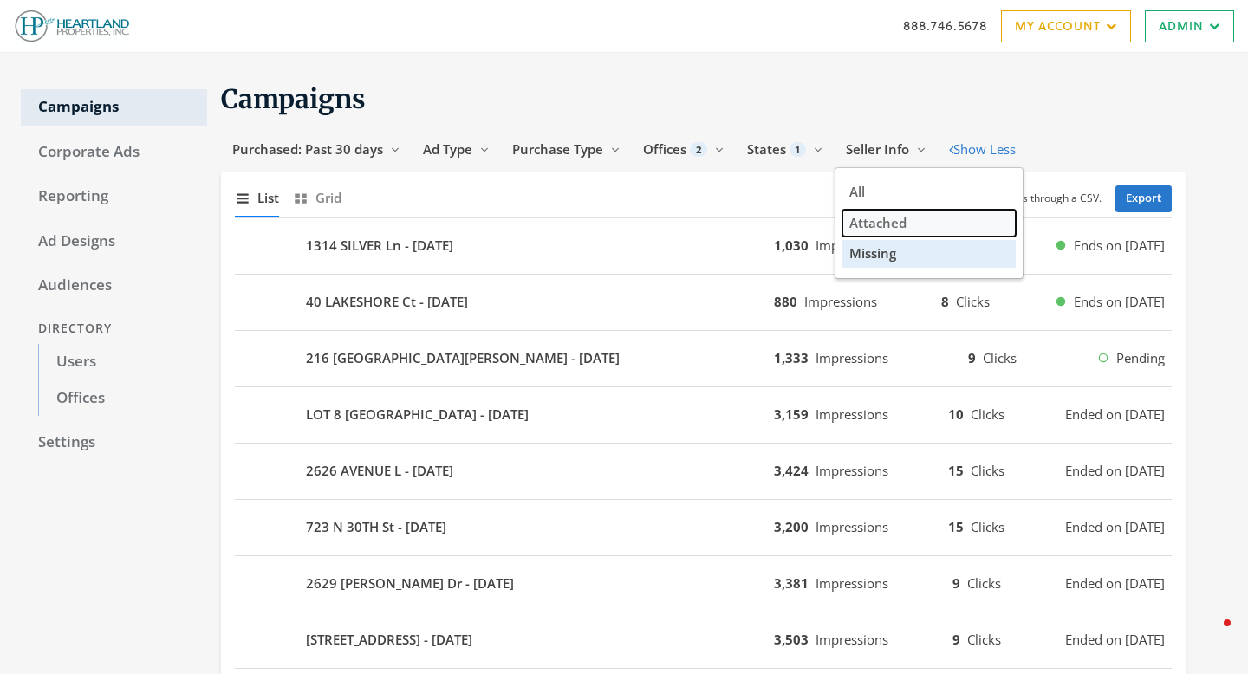
click at [867, 217] on span "Attached" at bounding box center [877, 222] width 57 height 17
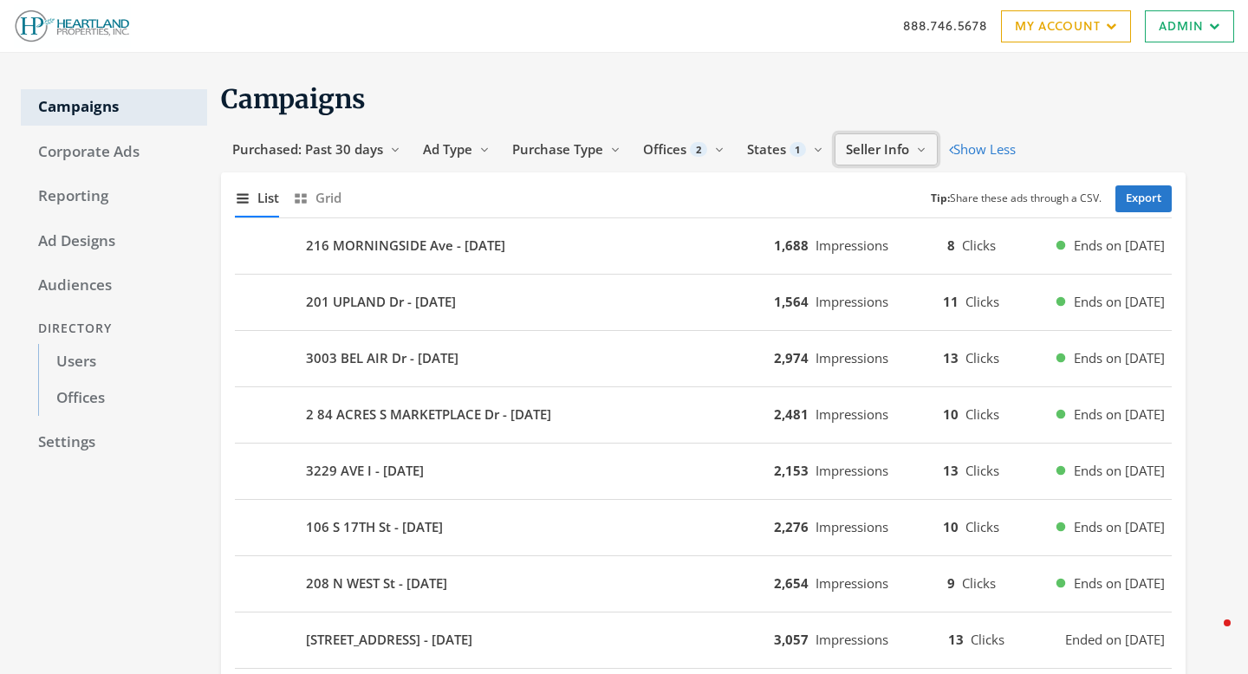
click at [894, 141] on span "Seller Info" at bounding box center [877, 148] width 63 height 17
click at [707, 151] on button "Offices 2 Reveal list of [object Object]" at bounding box center [684, 149] width 104 height 32
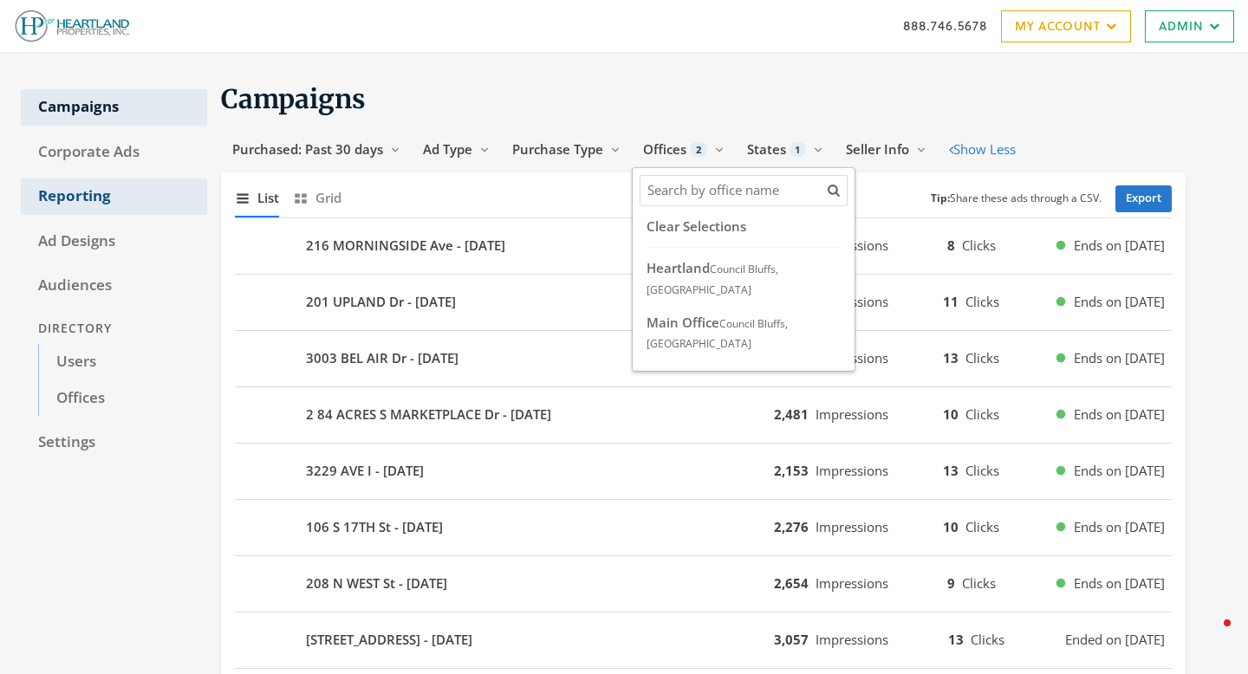
click at [74, 204] on link "Reporting" at bounding box center [114, 197] width 186 height 36
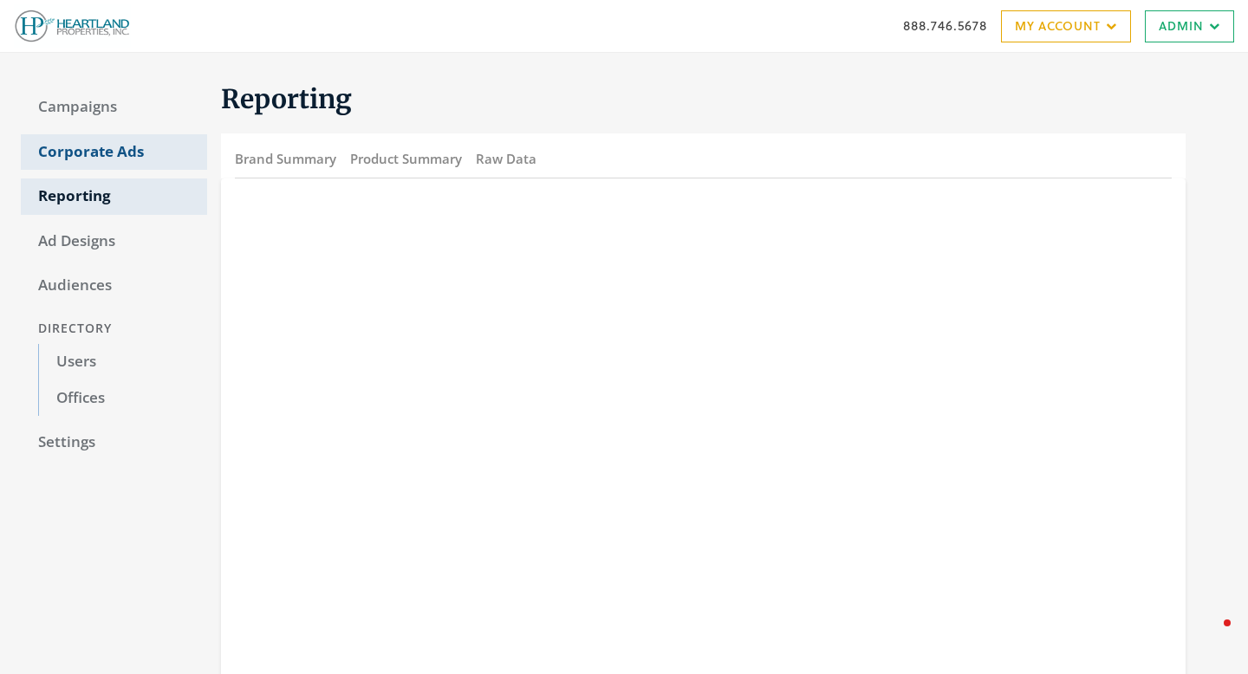
click at [98, 153] on link "Corporate Ads" at bounding box center [114, 152] width 186 height 36
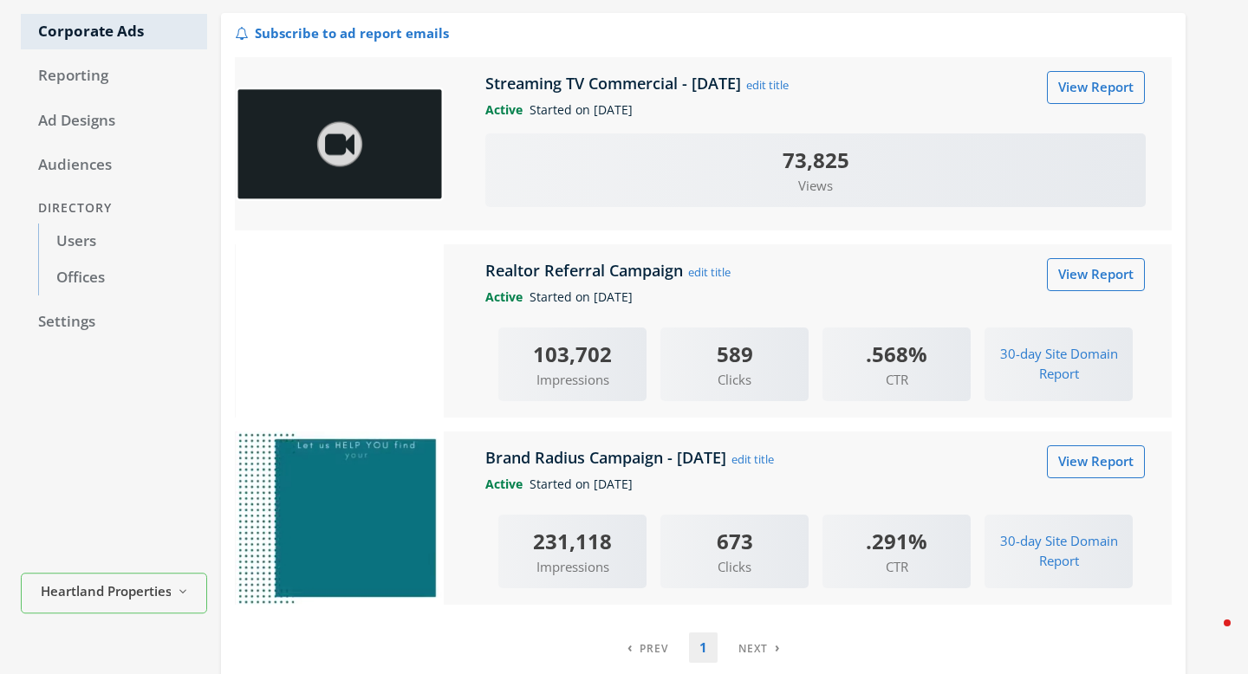
scroll to position [133, 0]
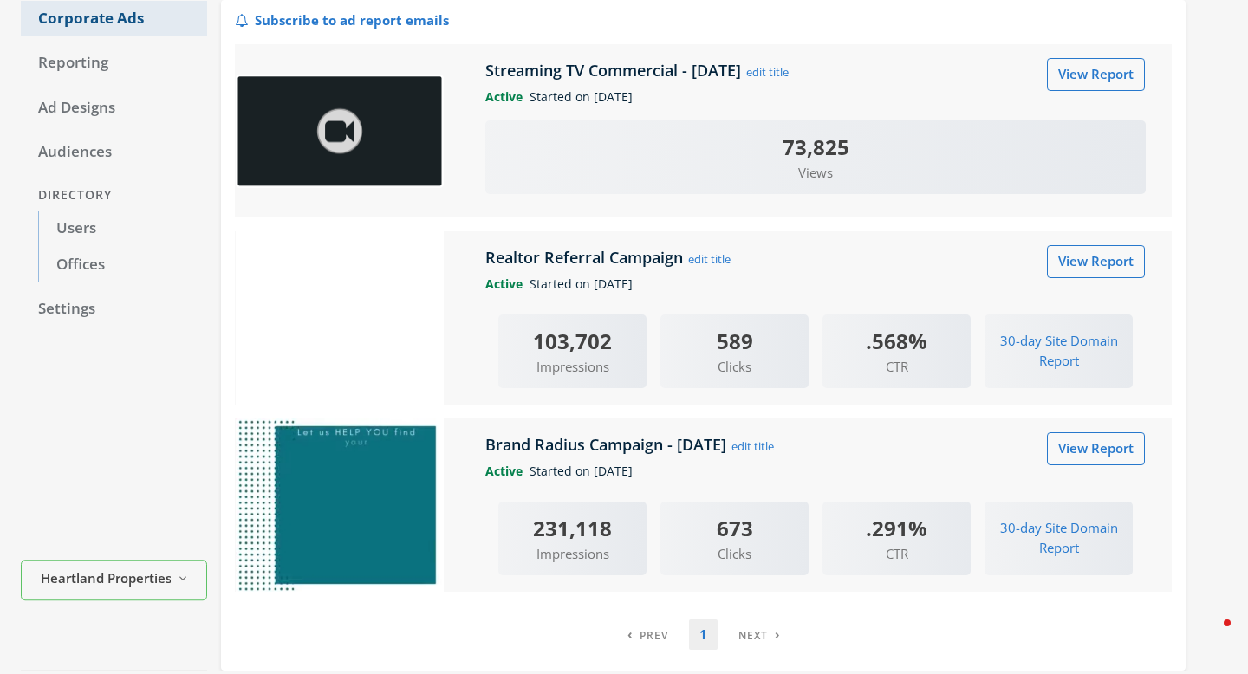
click at [93, 29] on link "Corporate Ads" at bounding box center [114, 19] width 186 height 36
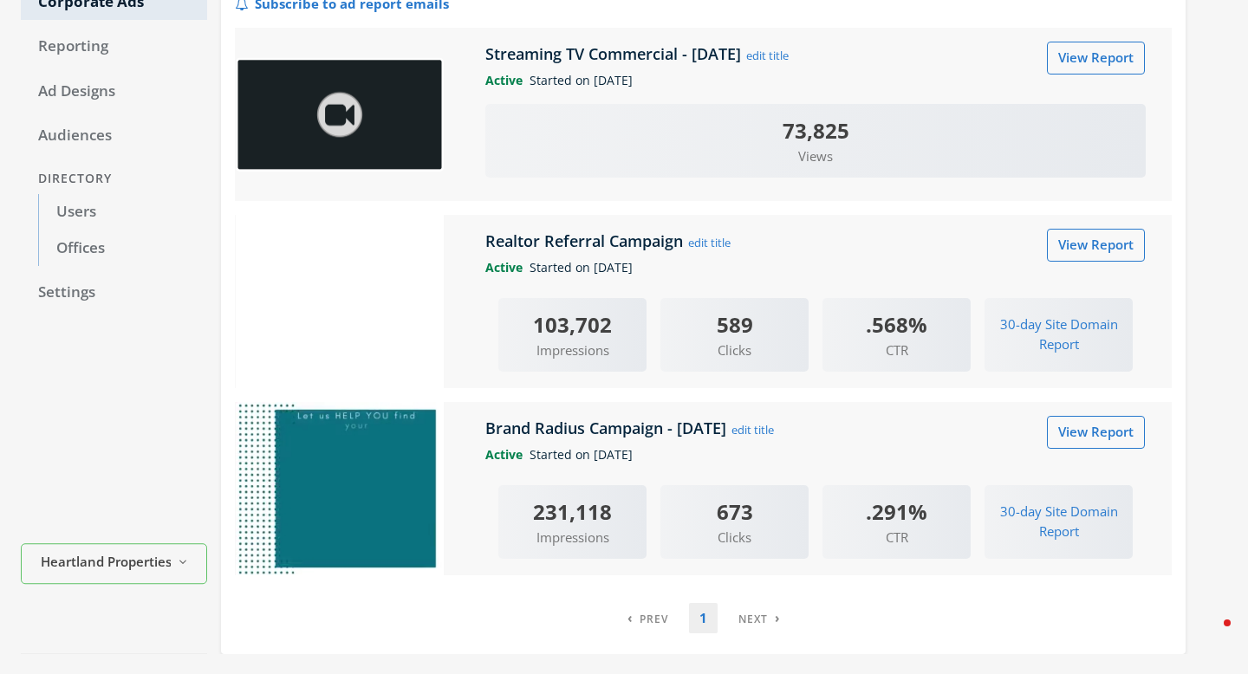
scroll to position [203, 0]
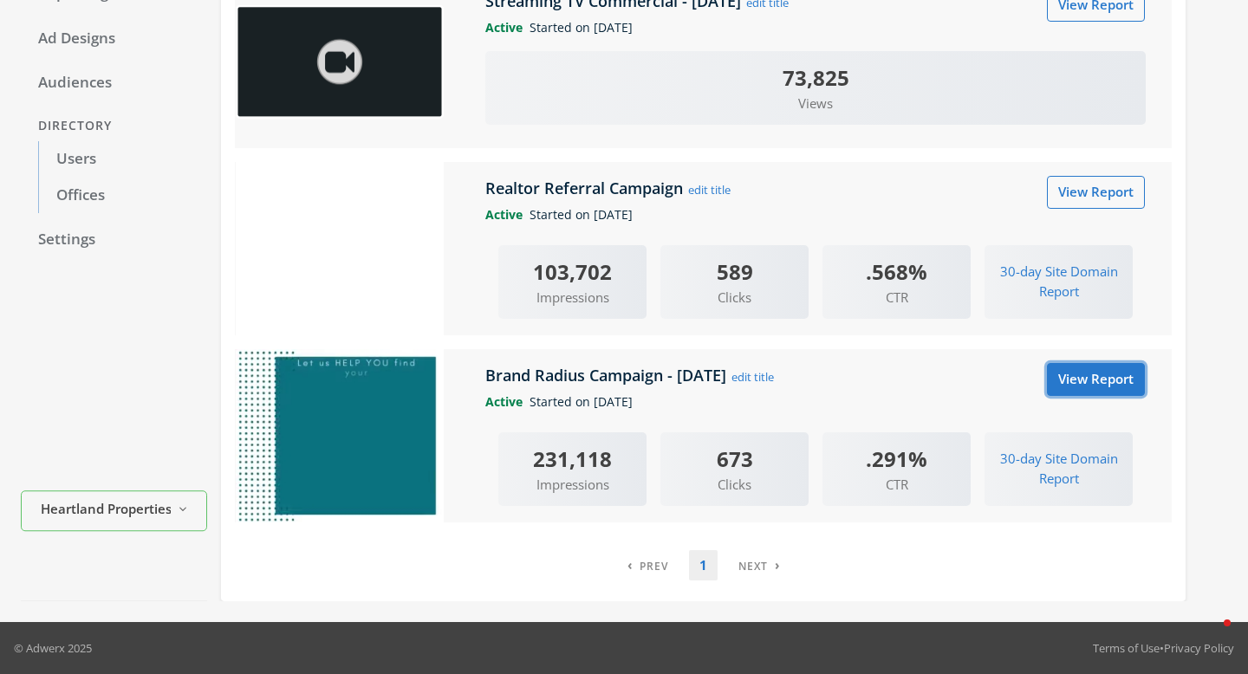
click at [1066, 382] on link "View Report" at bounding box center [1096, 379] width 98 height 32
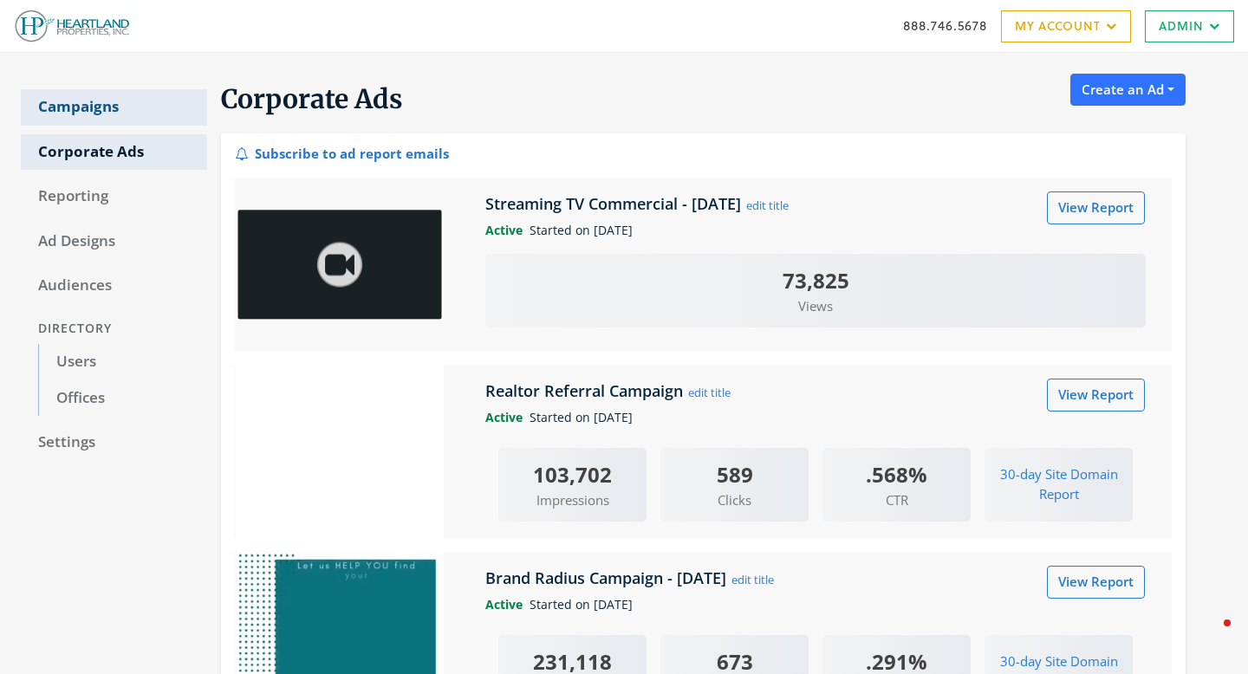
click at [105, 108] on link "Campaigns" at bounding box center [114, 107] width 186 height 36
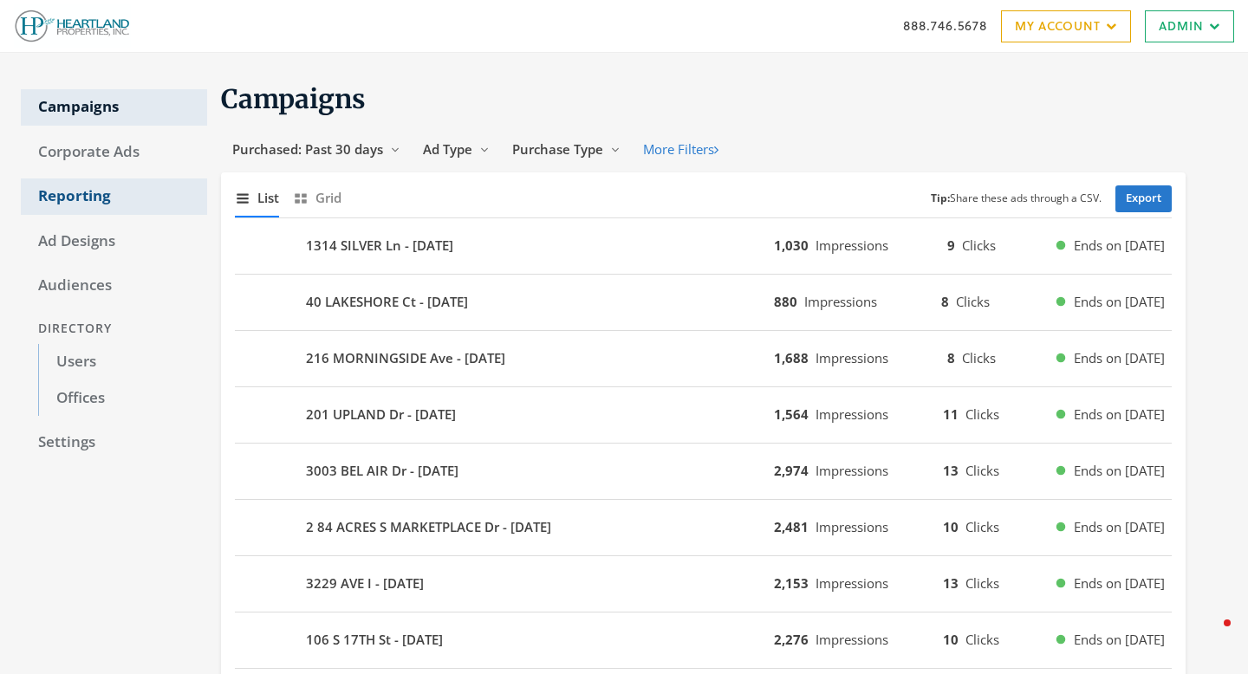
click at [69, 201] on link "Reporting" at bounding box center [114, 197] width 186 height 36
